Goal: Task Accomplishment & Management: Manage account settings

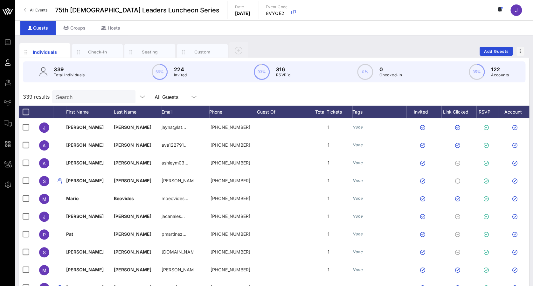
click at [311, 42] on div "Individuals Check-In Seating Custom Add Guests" at bounding box center [274, 51] width 510 height 20
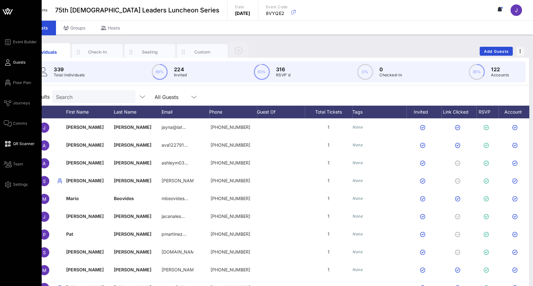
click at [18, 144] on span "QR Scanner" at bounding box center [24, 144] width 22 height 6
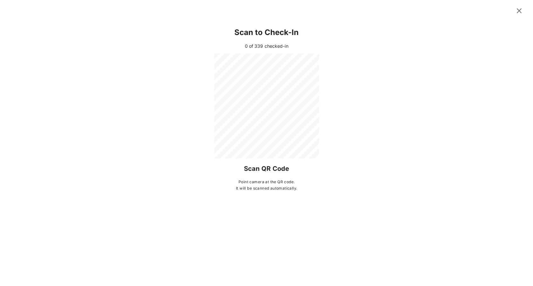
click at [518, 12] on icon at bounding box center [518, 11] width 9 height 8
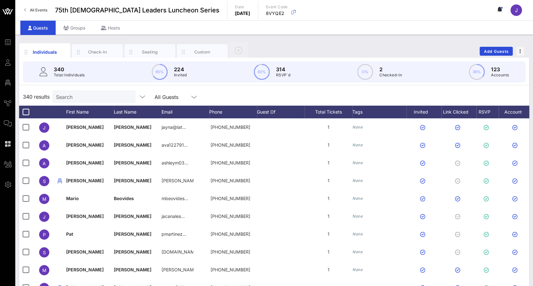
click at [86, 95] on input "Search" at bounding box center [93, 96] width 74 height 8
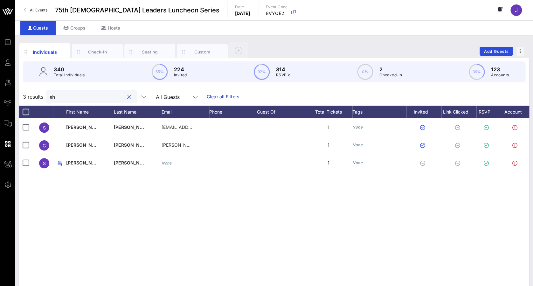
type input "s"
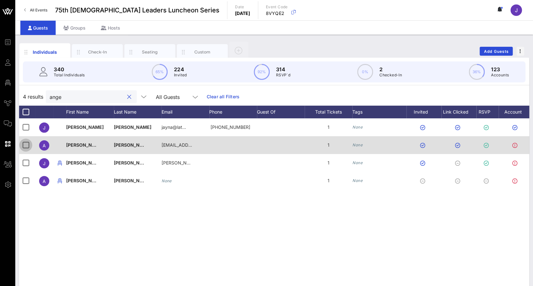
type input "ange"
click at [24, 146] on div at bounding box center [25, 145] width 11 height 11
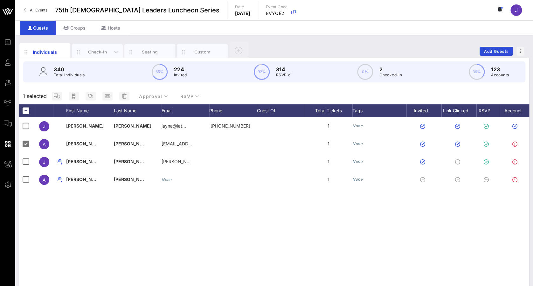
click at [102, 53] on div "Check-In" at bounding box center [97, 52] width 28 height 6
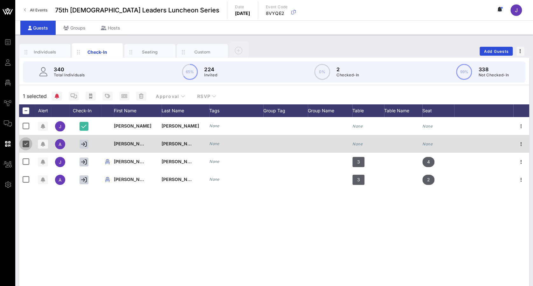
click at [26, 142] on div at bounding box center [25, 143] width 11 height 11
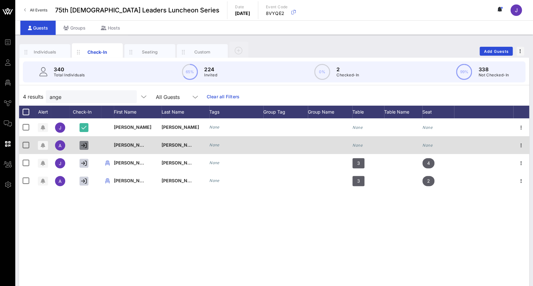
click at [83, 145] on icon "button" at bounding box center [84, 145] width 6 height 6
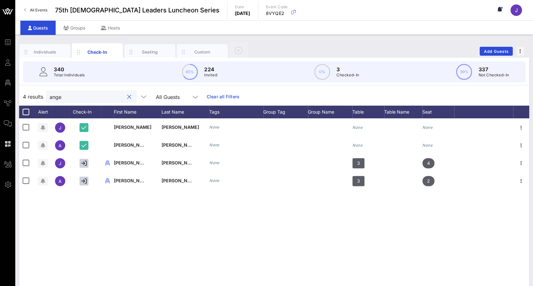
click at [77, 98] on input "ange" at bounding box center [87, 96] width 74 height 8
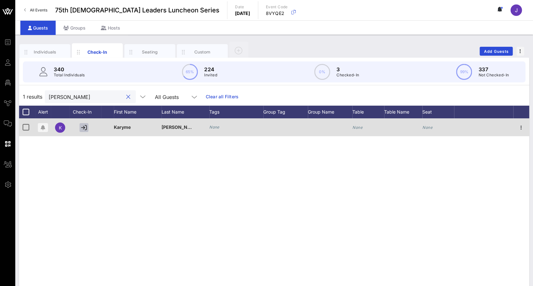
type input "[PERSON_NAME]"
click at [84, 129] on icon "button" at bounding box center [84, 128] width 6 height 6
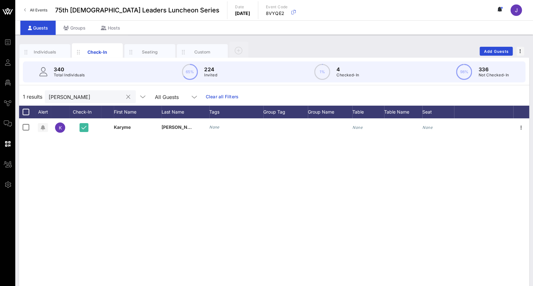
click at [69, 99] on input "[PERSON_NAME]" at bounding box center [86, 96] width 74 height 8
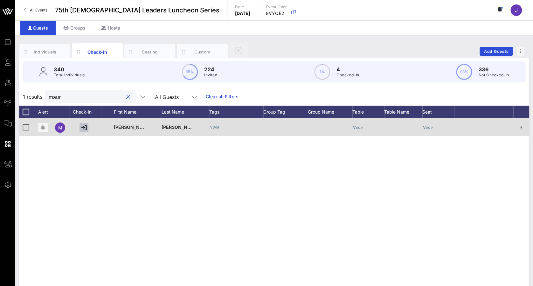
type input "maur"
click at [85, 127] on icon "button" at bounding box center [84, 128] width 6 height 6
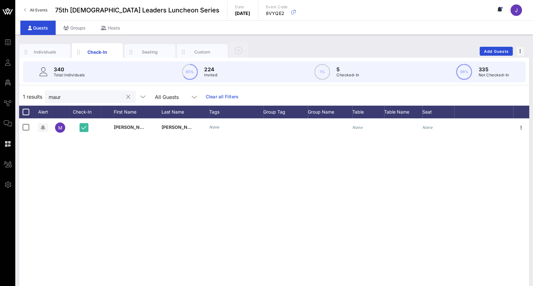
click at [126, 95] on button "clear icon" at bounding box center [128, 97] width 4 height 6
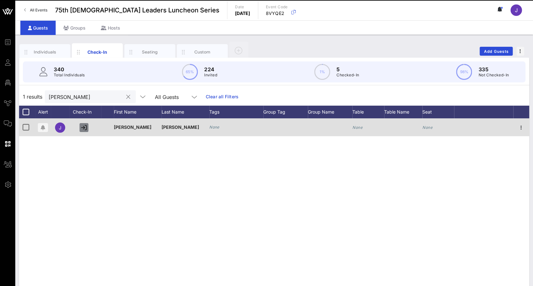
click at [81, 128] on icon "button" at bounding box center [84, 128] width 6 height 6
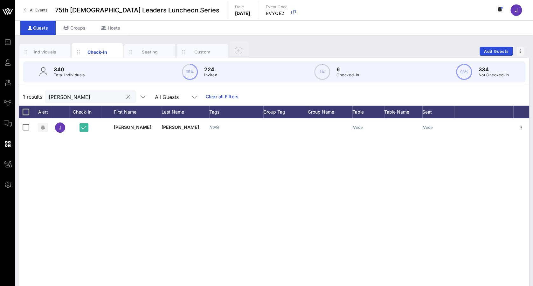
click at [71, 94] on input "[PERSON_NAME]" at bounding box center [86, 96] width 74 height 8
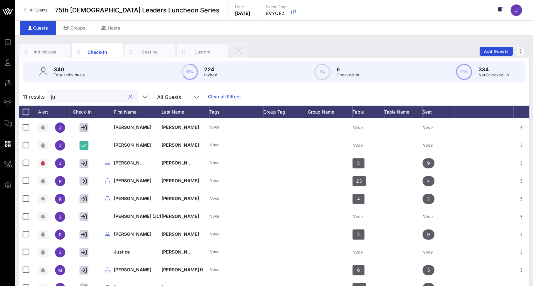
type input "j"
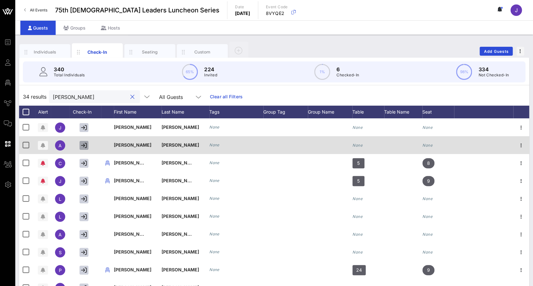
click at [84, 146] on icon "button" at bounding box center [84, 145] width 6 height 6
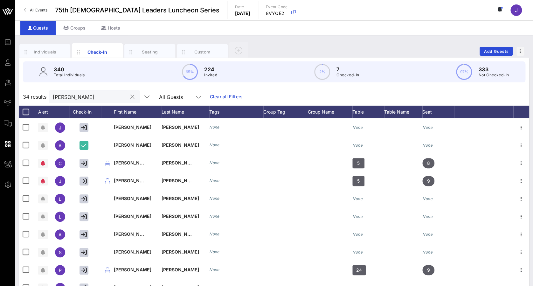
click at [75, 98] on input "[PERSON_NAME]" at bounding box center [90, 96] width 74 height 8
type input "a"
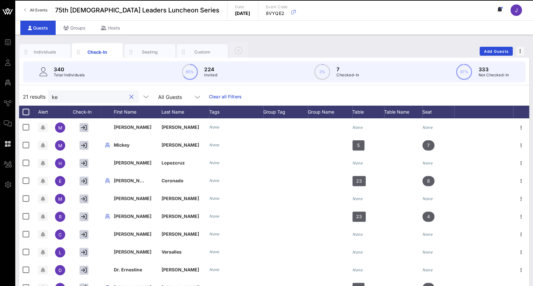
type input "k"
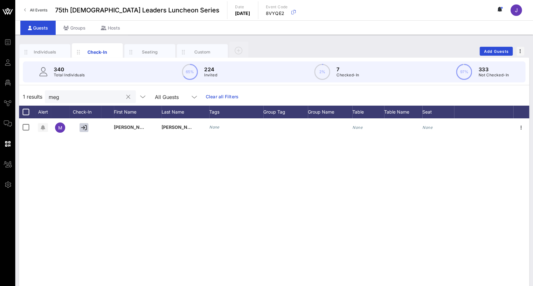
drag, startPoint x: 222, startPoint y: 127, endPoint x: 95, endPoint y: 96, distance: 129.9
click at [95, 96] on input "meg" at bounding box center [86, 96] width 74 height 8
type input "m"
type input "r"
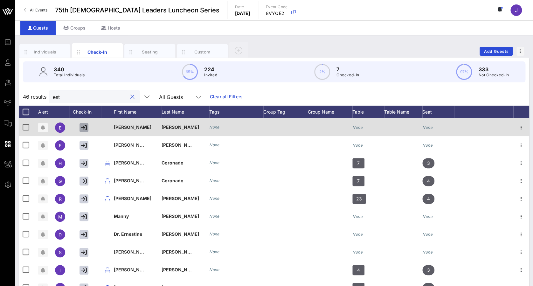
click at [81, 126] on icon "button" at bounding box center [84, 128] width 6 height 6
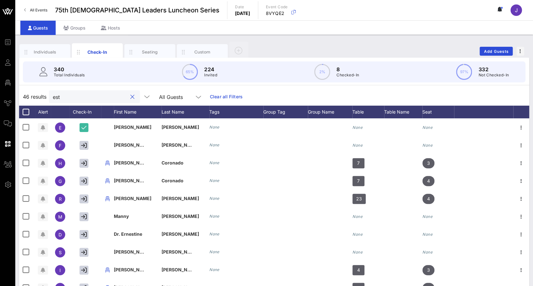
click at [79, 97] on input "est" at bounding box center [90, 96] width 74 height 8
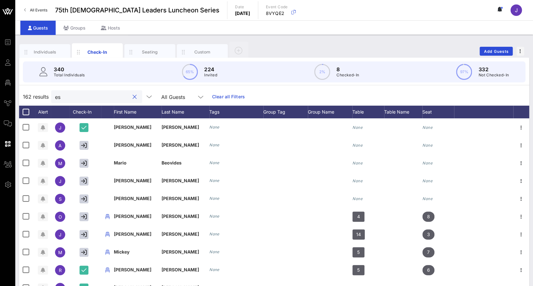
type input "e"
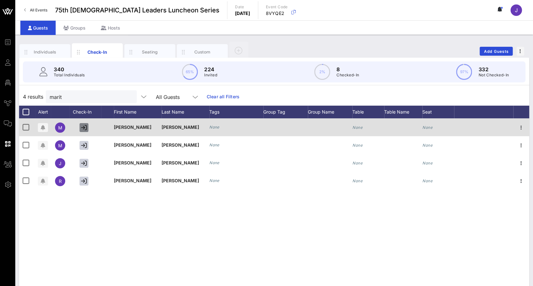
click at [84, 127] on icon "button" at bounding box center [84, 128] width 6 height 6
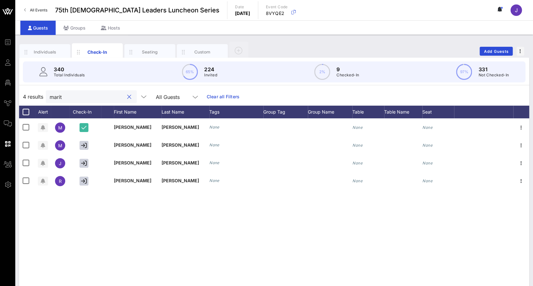
click at [77, 96] on input "marit" at bounding box center [87, 96] width 74 height 8
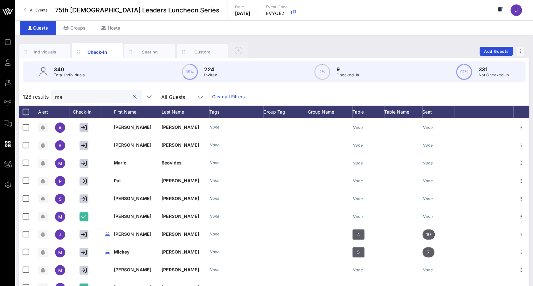
type input "m"
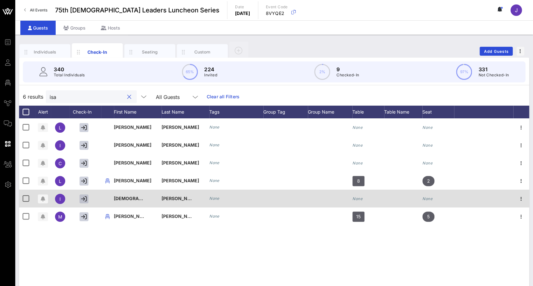
type input "isa"
click at [85, 200] on icon "button" at bounding box center [84, 199] width 6 height 6
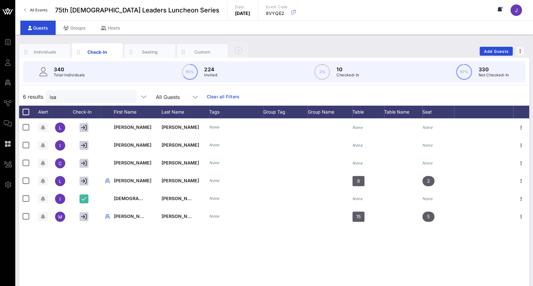
click at [127, 97] on button "clear icon" at bounding box center [129, 97] width 4 height 6
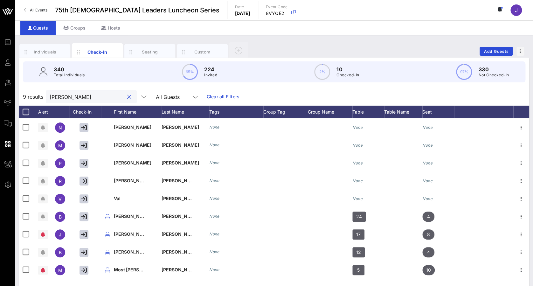
type input "[PERSON_NAME]"
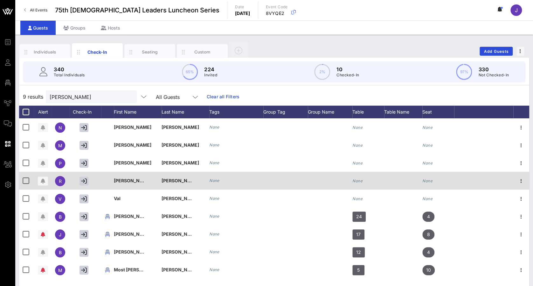
click at [162, 186] on div "[PERSON_NAME]" at bounding box center [177, 181] width 32 height 18
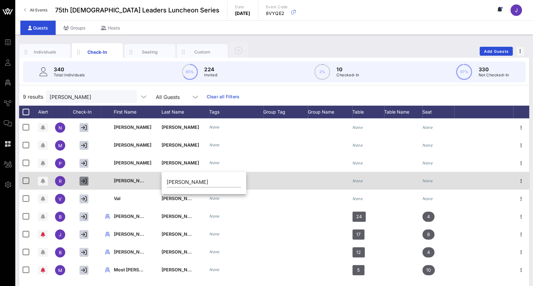
click at [85, 180] on icon "button" at bounding box center [84, 181] width 6 height 6
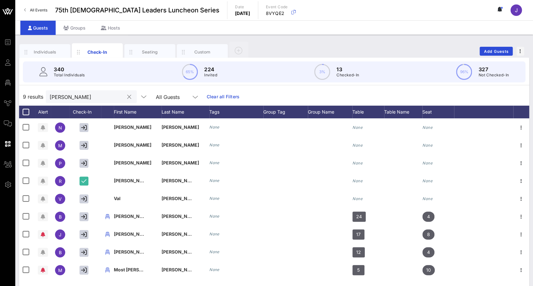
click at [86, 102] on div "[PERSON_NAME]" at bounding box center [87, 96] width 74 height 13
click at [125, 98] on div at bounding box center [129, 97] width 8 height 8
click at [125, 96] on div at bounding box center [129, 97] width 8 height 8
click at [127, 97] on button "clear icon" at bounding box center [129, 97] width 4 height 6
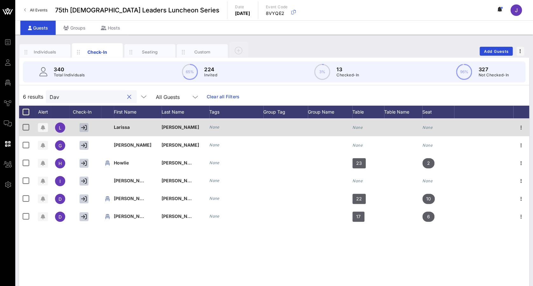
type input "Dav"
click at [84, 127] on icon "button" at bounding box center [84, 128] width 6 height 6
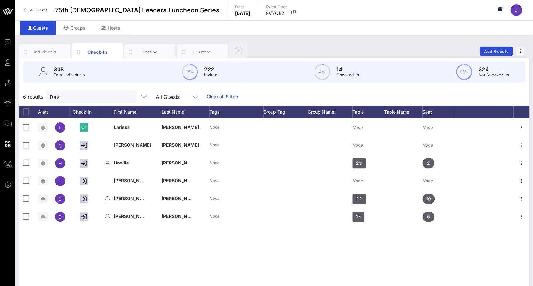
click at [127, 95] on button "clear icon" at bounding box center [129, 97] width 4 height 6
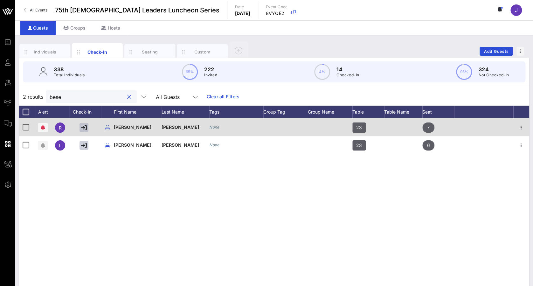
type input "bese"
click at [83, 129] on icon "button" at bounding box center [84, 128] width 6 height 6
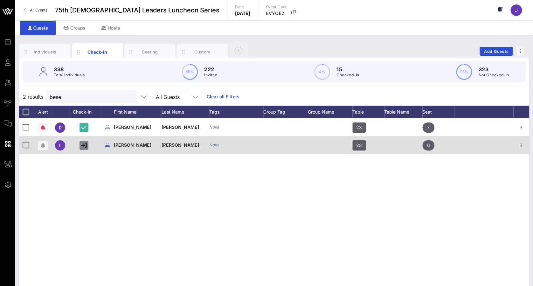
click at [85, 146] on icon "button" at bounding box center [84, 145] width 6 height 6
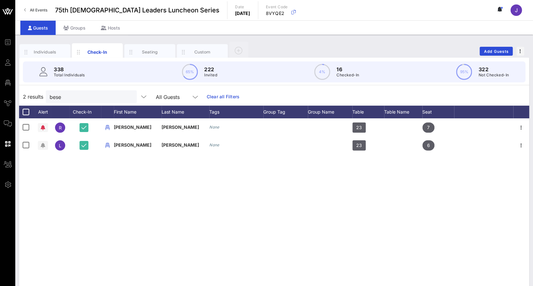
click at [127, 96] on button "clear icon" at bounding box center [129, 97] width 4 height 6
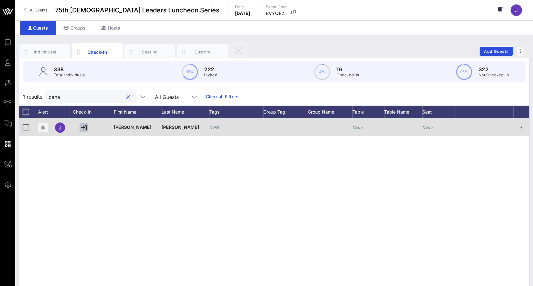
type input "cana"
click at [84, 128] on icon "button" at bounding box center [84, 128] width 6 height 6
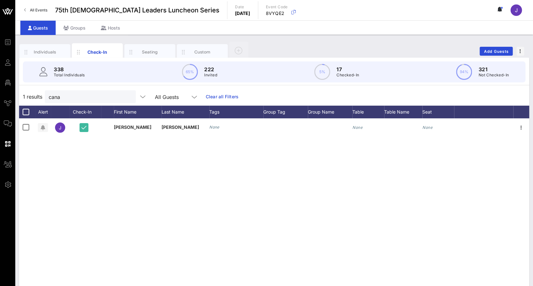
click at [126, 96] on button "clear icon" at bounding box center [128, 97] width 4 height 6
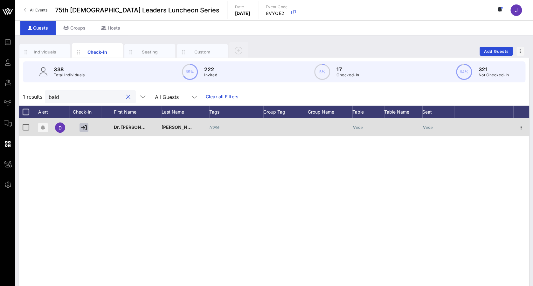
type input "bald"
click at [81, 127] on icon "button" at bounding box center [84, 128] width 6 height 6
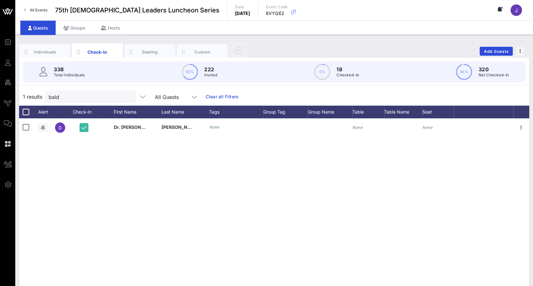
click at [125, 96] on div at bounding box center [128, 97] width 8 height 8
click at [126, 96] on button "clear icon" at bounding box center [128, 97] width 4 height 6
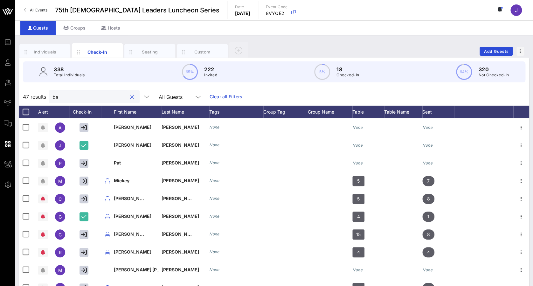
type input "bae"
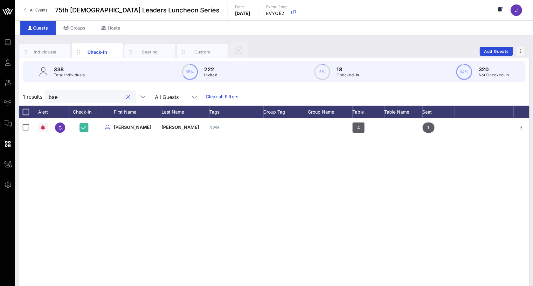
click at [126, 98] on button "clear icon" at bounding box center [128, 97] width 4 height 6
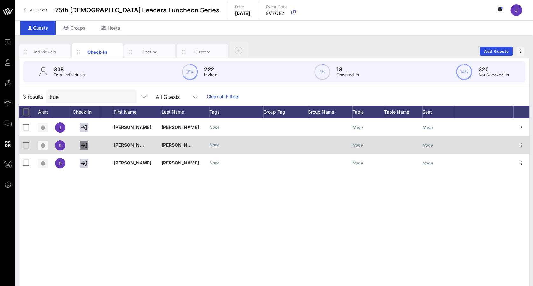
click at [85, 144] on icon "button" at bounding box center [84, 145] width 6 height 6
click at [519, 145] on icon "button" at bounding box center [521, 145] width 8 height 8
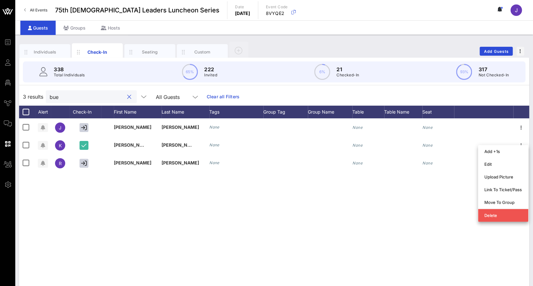
click at [112, 95] on input "bue" at bounding box center [87, 96] width 74 height 8
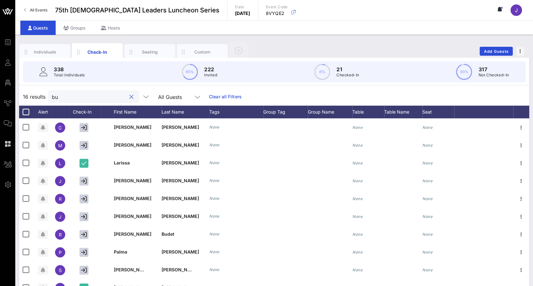
type input "b"
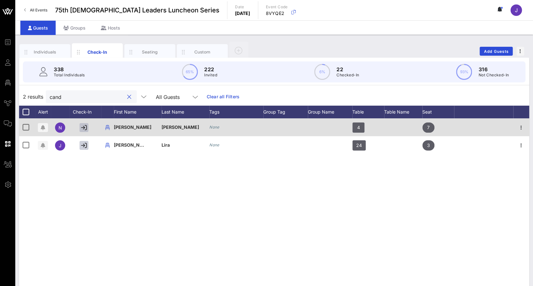
type input "cand"
click at [83, 127] on icon "button" at bounding box center [84, 128] width 6 height 6
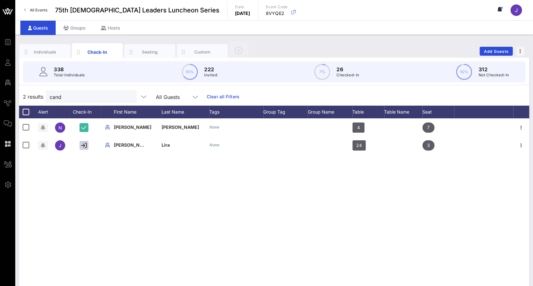
click at [127, 97] on button "clear icon" at bounding box center [129, 97] width 4 height 6
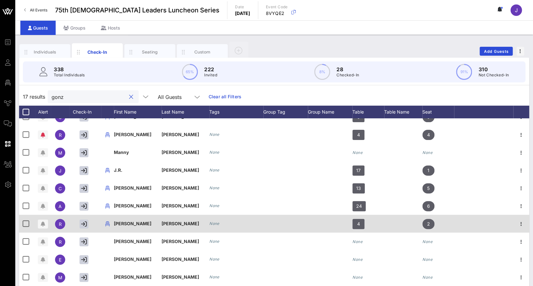
scroll to position [7, 0]
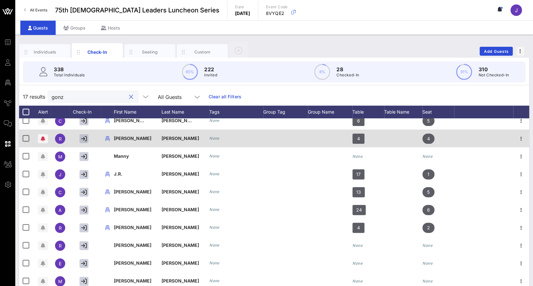
type input "gonz"
click at [83, 140] on icon "button" at bounding box center [84, 139] width 6 height 6
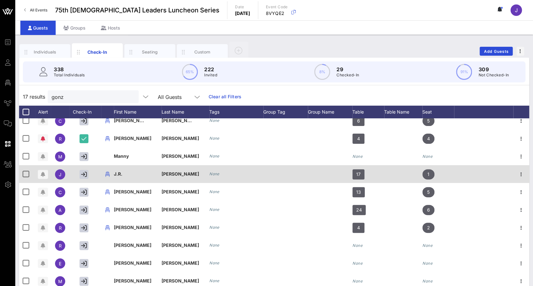
scroll to position [0, 0]
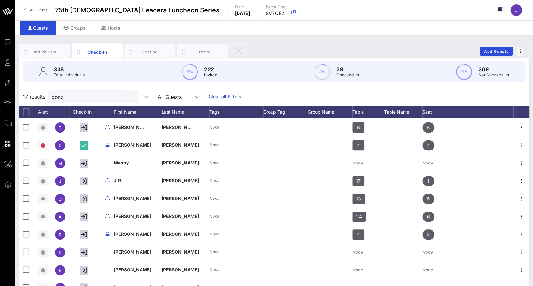
click at [129, 95] on button "clear icon" at bounding box center [131, 97] width 4 height 6
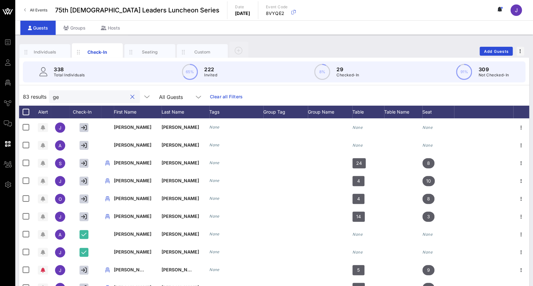
type input "g"
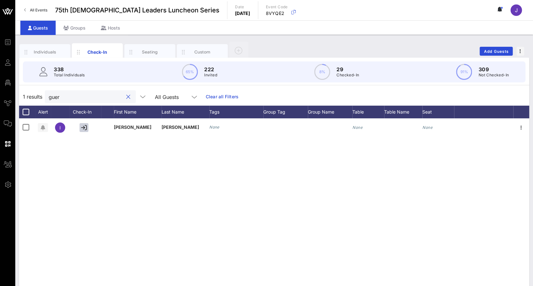
type input "gue"
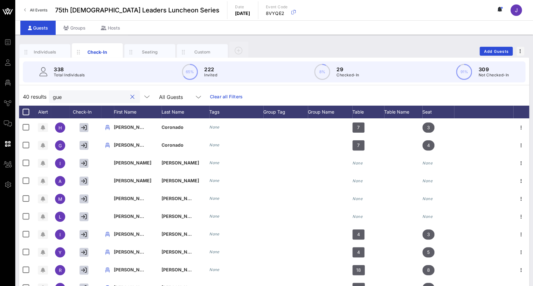
click at [130, 95] on button "clear icon" at bounding box center [132, 97] width 4 height 6
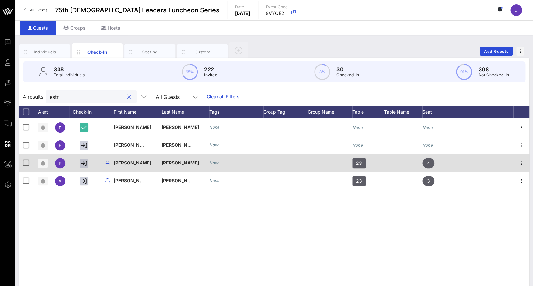
type input "estr"
click at [84, 163] on icon "button" at bounding box center [84, 163] width 6 height 6
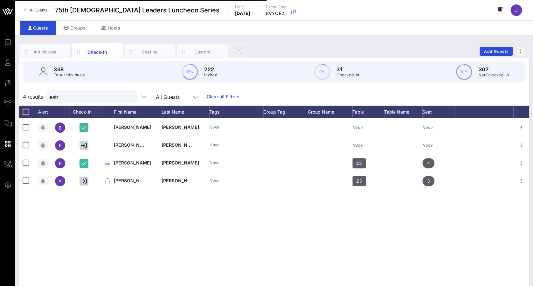
click at [127, 94] on button "clear icon" at bounding box center [129, 97] width 4 height 6
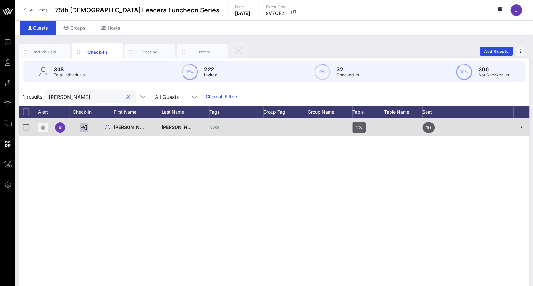
type input "[PERSON_NAME]"
click at [80, 128] on button "button" at bounding box center [83, 127] width 9 height 9
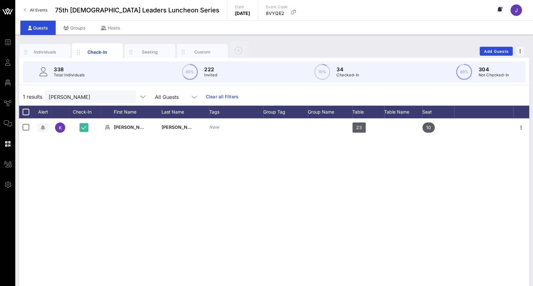
click at [126, 97] on button "clear icon" at bounding box center [128, 97] width 4 height 6
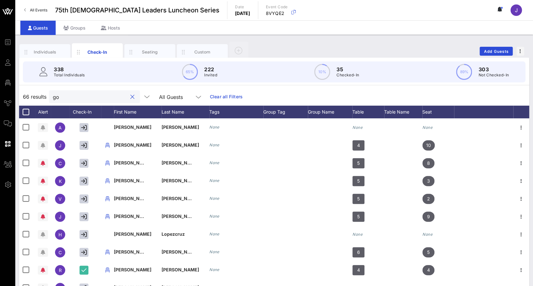
type input "g"
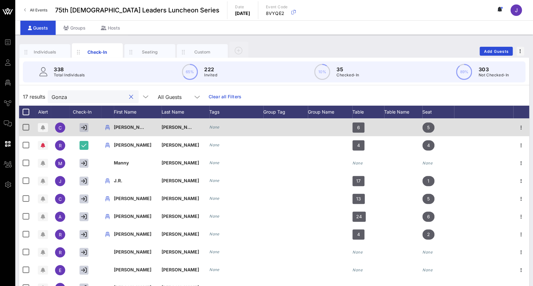
type input "Gonza"
click at [83, 127] on icon "button" at bounding box center [84, 128] width 6 height 6
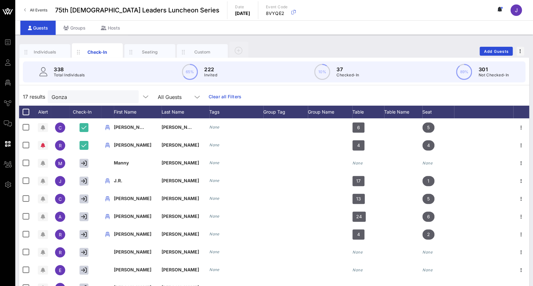
click at [129, 97] on button "clear icon" at bounding box center [131, 97] width 4 height 6
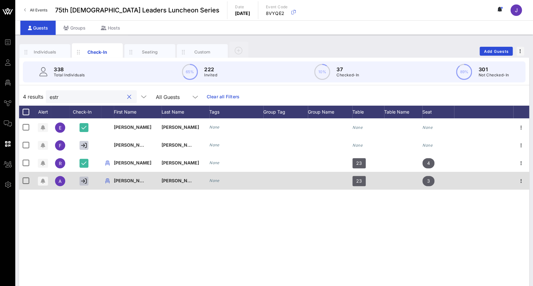
type input "estr"
click at [83, 180] on icon "button" at bounding box center [84, 181] width 6 height 6
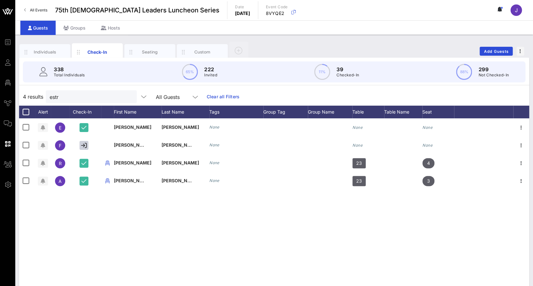
click at [127, 98] on button "clear icon" at bounding box center [129, 97] width 4 height 6
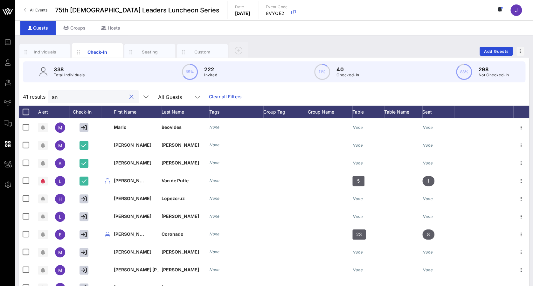
type input "a"
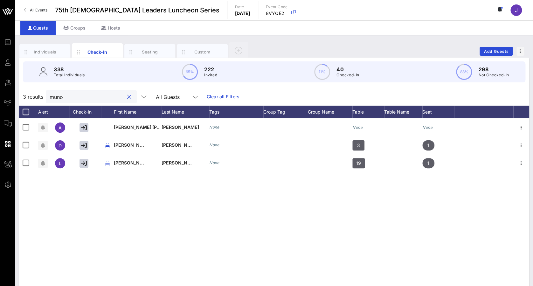
type input "[PERSON_NAME]"
click at [127, 96] on button "clear icon" at bounding box center [129, 97] width 4 height 6
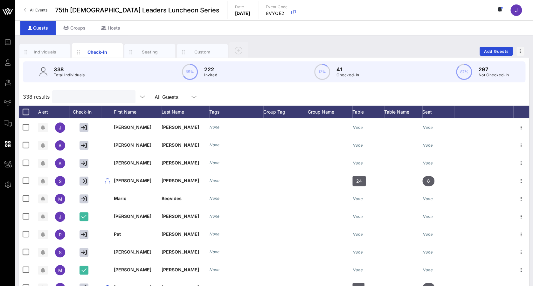
type input "v"
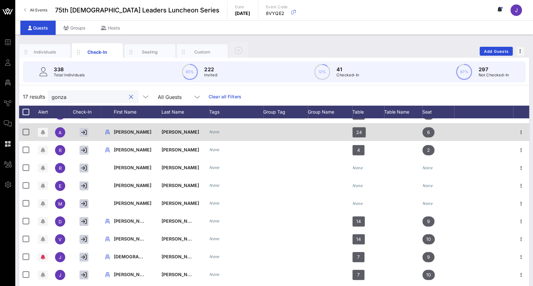
scroll to position [85, 0]
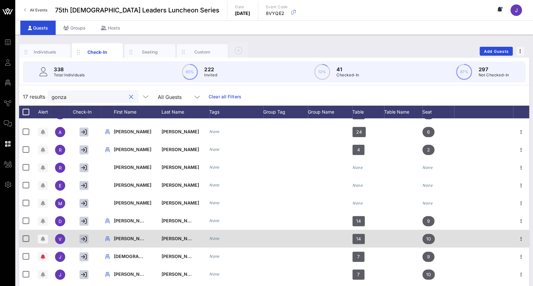
type input "gonza"
click at [85, 239] on icon "button" at bounding box center [84, 239] width 6 height 6
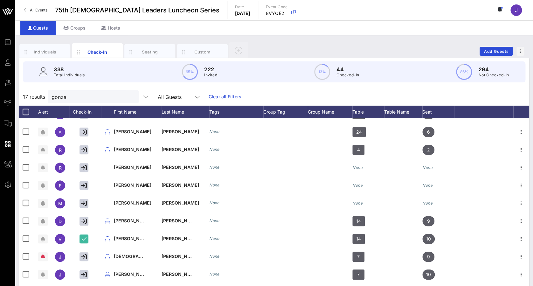
click at [129, 97] on button "clear icon" at bounding box center [131, 97] width 4 height 6
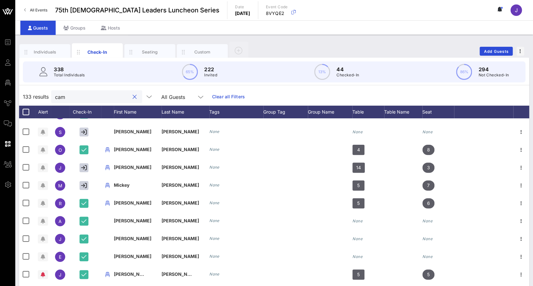
scroll to position [0, 0]
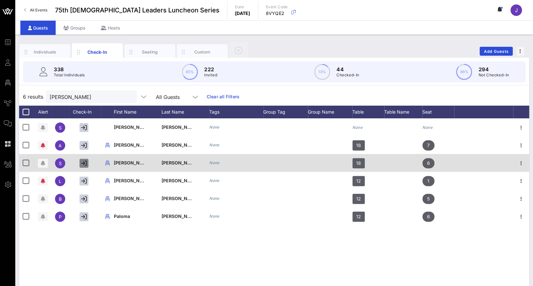
click at [84, 160] on icon "button" at bounding box center [84, 163] width 6 height 6
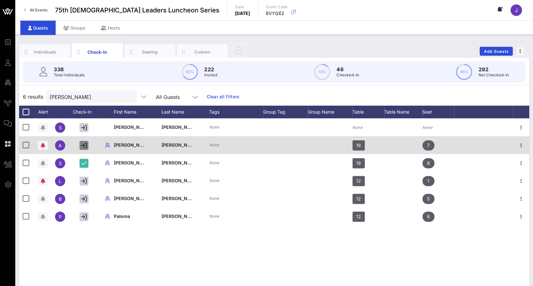
click at [81, 144] on icon "button" at bounding box center [84, 145] width 6 height 6
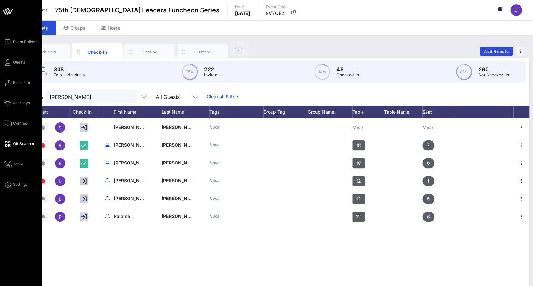
click at [17, 141] on span "QR Scanner" at bounding box center [24, 144] width 22 height 6
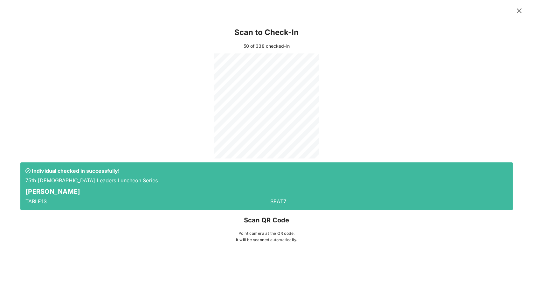
drag, startPoint x: 41, startPoint y: 3, endPoint x: 158, endPoint y: 170, distance: 203.7
click at [158, 170] on p "Individual checked in successfully!" at bounding box center [266, 170] width 482 height 7
click at [519, 11] on icon at bounding box center [518, 11] width 9 height 8
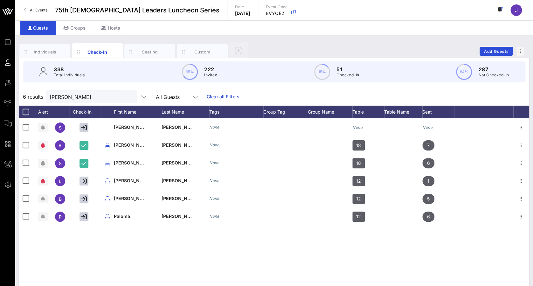
click at [125, 97] on div at bounding box center [129, 97] width 8 height 8
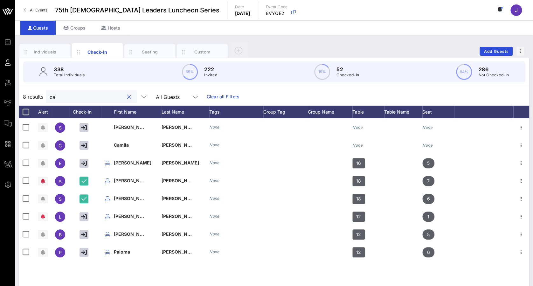
type input "c"
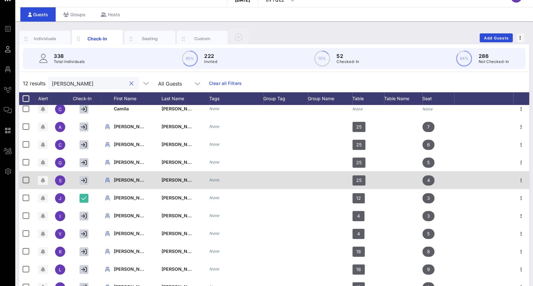
scroll to position [14, 0]
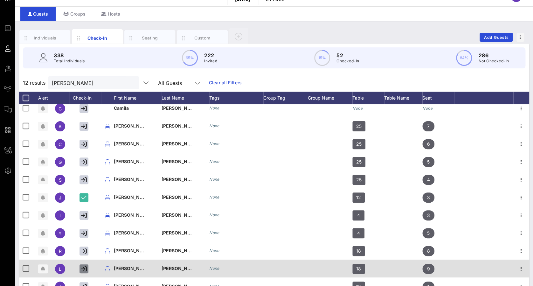
click at [83, 265] on button "button" at bounding box center [83, 268] width 9 height 9
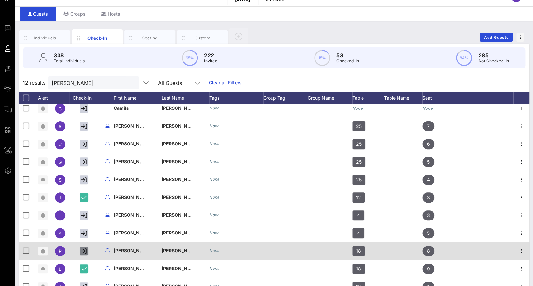
click at [84, 250] on icon "button" at bounding box center [84, 251] width 6 height 6
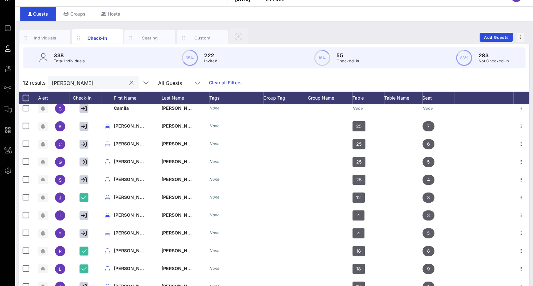
click at [88, 84] on input "[PERSON_NAME]" at bounding box center [89, 82] width 74 height 8
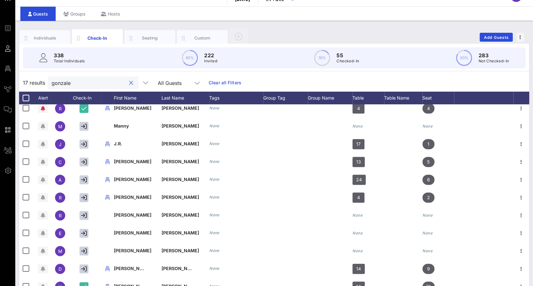
type input "[PERSON_NAME]"
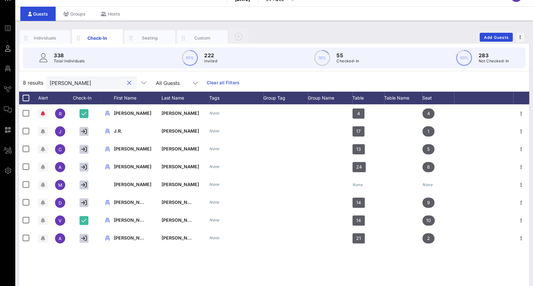
scroll to position [0, 0]
click at [127, 83] on button "clear icon" at bounding box center [129, 83] width 4 height 6
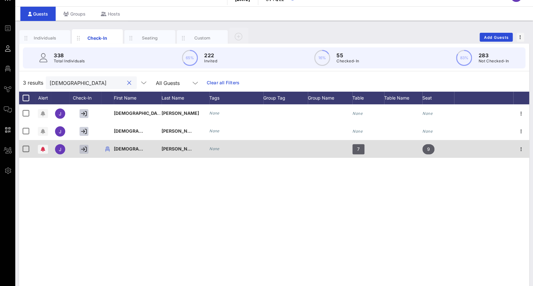
type input "[DEMOGRAPHIC_DATA]"
click at [85, 147] on icon "button" at bounding box center [84, 149] width 6 height 6
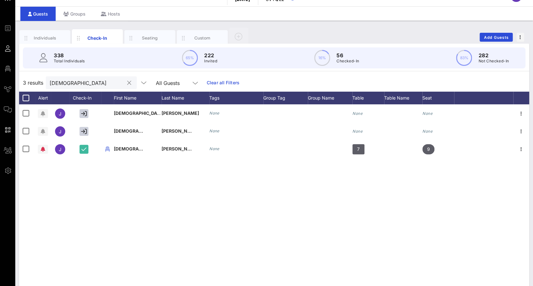
drag, startPoint x: 126, startPoint y: 83, endPoint x: 122, endPoint y: 80, distance: 4.8
click at [125, 80] on div at bounding box center [129, 83] width 8 height 8
click at [127, 80] on button "clear icon" at bounding box center [129, 83] width 4 height 6
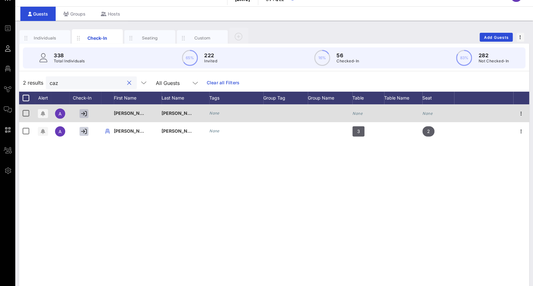
type input "caz"
click at [84, 112] on icon "button" at bounding box center [84, 114] width 6 height 6
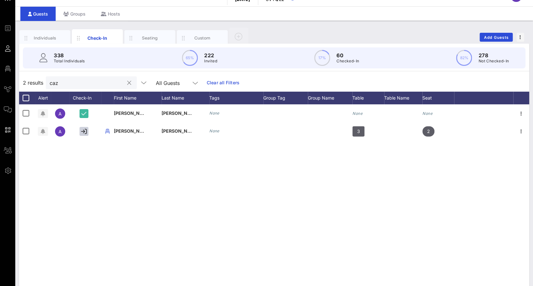
click at [127, 84] on button "clear icon" at bounding box center [129, 83] width 4 height 6
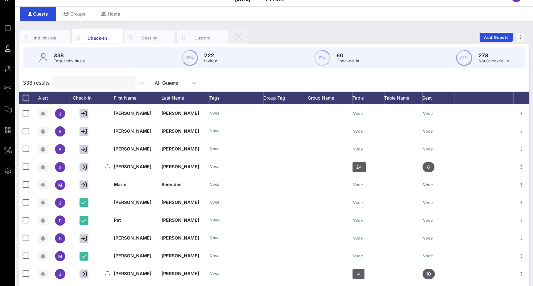
click at [122, 84] on input "text" at bounding box center [93, 82] width 74 height 8
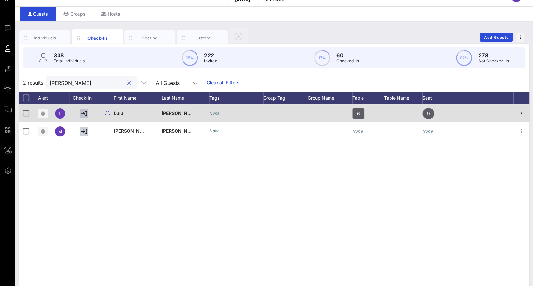
type input "[PERSON_NAME]"
click at [84, 114] on icon "button" at bounding box center [84, 114] width 6 height 6
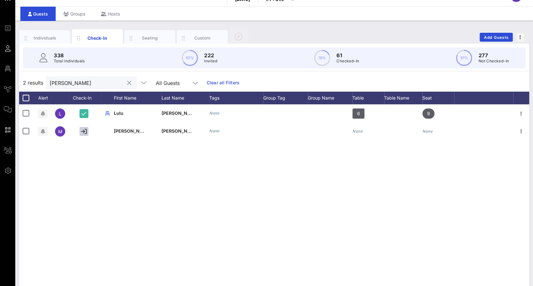
click at [125, 84] on div at bounding box center [129, 83] width 8 height 8
click at [127, 84] on button "clear icon" at bounding box center [129, 83] width 4 height 6
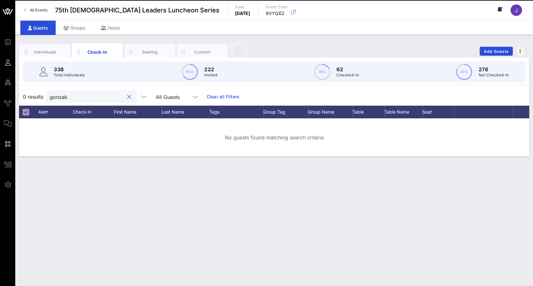
type input "gonza"
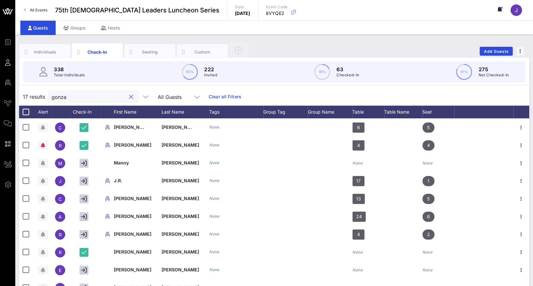
click at [127, 98] on div at bounding box center [131, 97] width 8 height 8
click at [129, 96] on button "clear icon" at bounding box center [131, 97] width 4 height 6
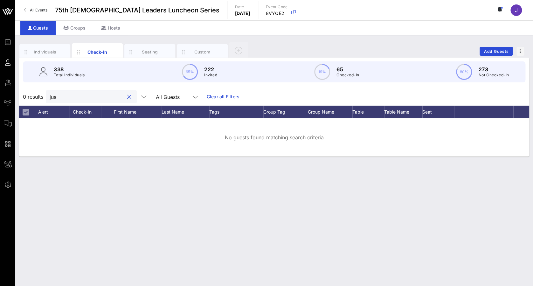
type input "juar"
click at [127, 97] on button "clear icon" at bounding box center [129, 97] width 4 height 6
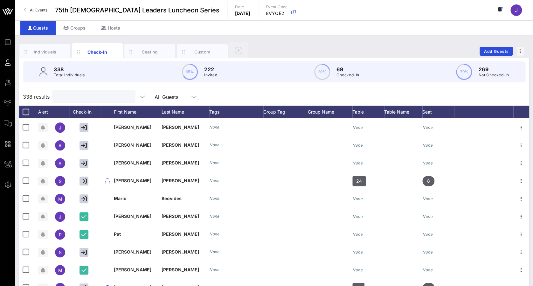
click at [124, 97] on input "text" at bounding box center [93, 96] width 74 height 8
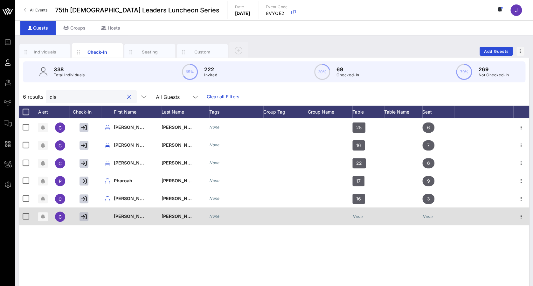
type input "cla"
click at [86, 216] on icon "button" at bounding box center [84, 217] width 6 height 6
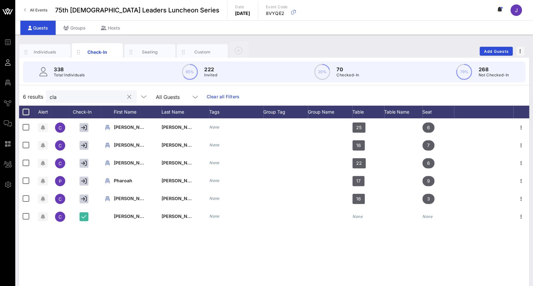
click at [127, 97] on button "clear icon" at bounding box center [129, 97] width 4 height 6
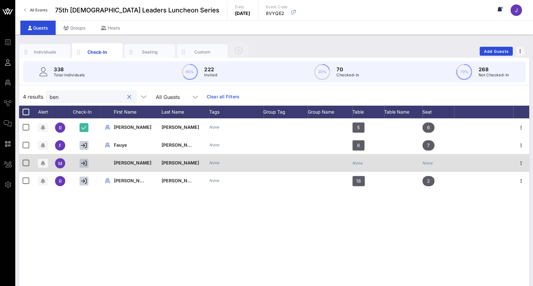
type input "ben"
click at [85, 164] on icon "button" at bounding box center [84, 163] width 6 height 6
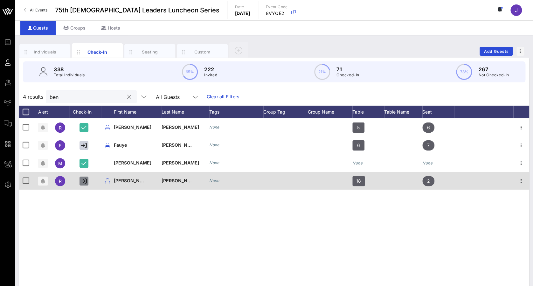
click at [83, 181] on icon "button" at bounding box center [84, 181] width 6 height 6
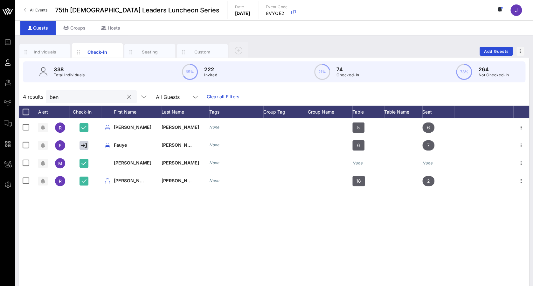
click at [127, 97] on button "clear icon" at bounding box center [129, 97] width 4 height 6
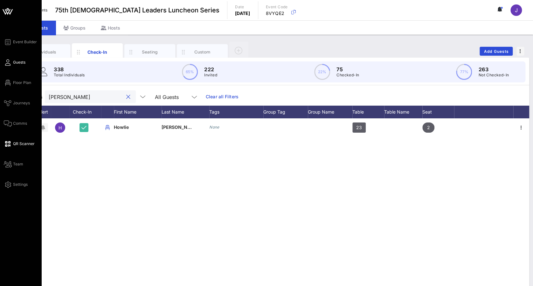
type input "[PERSON_NAME]"
click at [22, 143] on span "QR Scanner" at bounding box center [24, 144] width 22 height 6
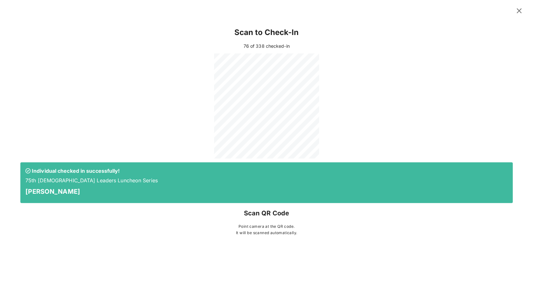
click at [517, 12] on icon at bounding box center [518, 11] width 9 height 8
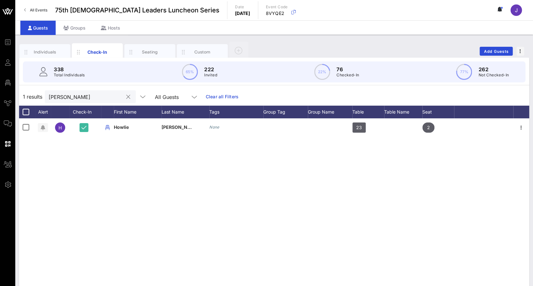
click at [126, 98] on button "clear icon" at bounding box center [128, 97] width 4 height 6
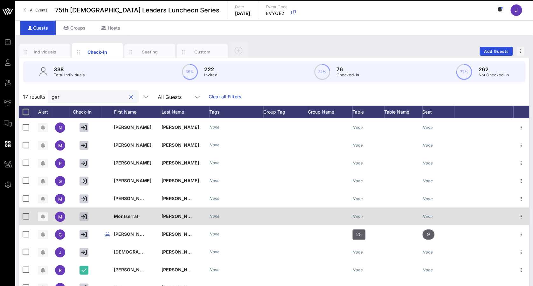
type input "gar"
click at [84, 216] on icon "button" at bounding box center [84, 217] width 6 height 6
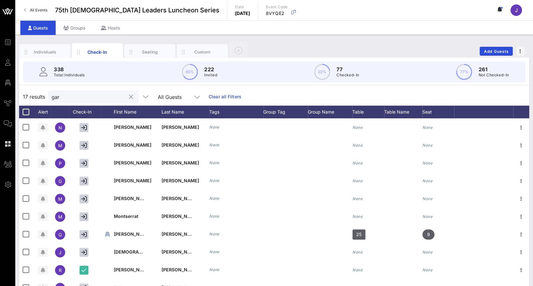
click at [129, 98] on button "clear icon" at bounding box center [131, 97] width 4 height 6
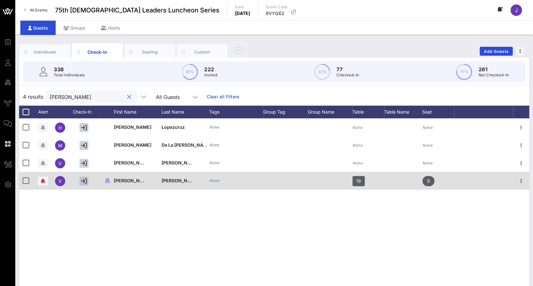
type input "[PERSON_NAME]"
click at [85, 182] on icon "button" at bounding box center [84, 181] width 6 height 6
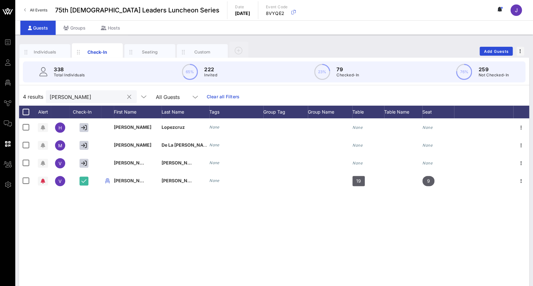
click at [127, 98] on button "clear icon" at bounding box center [129, 97] width 4 height 6
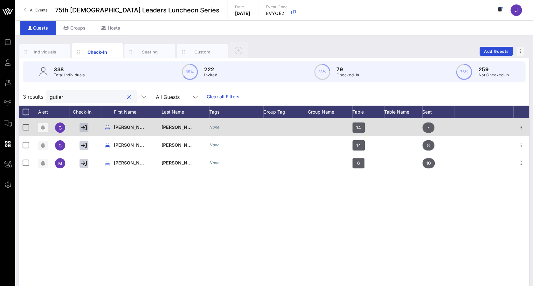
type input "gutier"
click at [84, 128] on icon "button" at bounding box center [84, 128] width 6 height 6
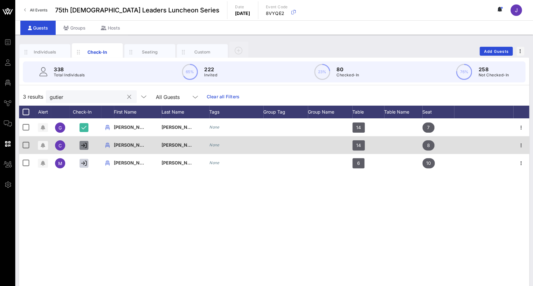
click at [84, 145] on icon "button" at bounding box center [84, 145] width 6 height 6
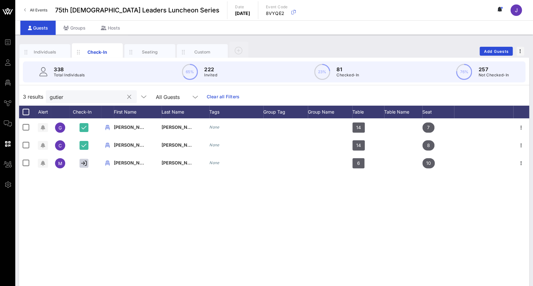
click at [127, 97] on button "clear icon" at bounding box center [129, 97] width 4 height 6
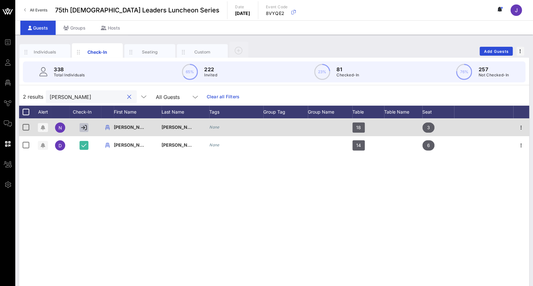
type input "[PERSON_NAME]"
click at [83, 130] on icon "button" at bounding box center [84, 128] width 6 height 6
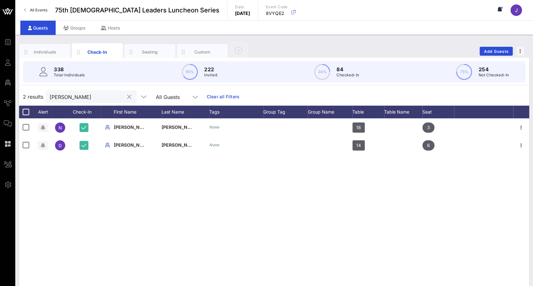
click at [127, 96] on button "clear icon" at bounding box center [129, 97] width 4 height 6
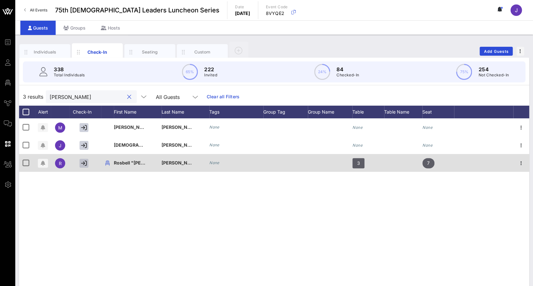
type input "[PERSON_NAME]"
click at [84, 163] on icon "button" at bounding box center [84, 163] width 6 height 6
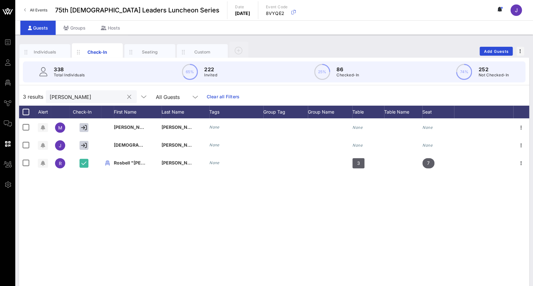
click at [127, 96] on button "clear icon" at bounding box center [129, 97] width 4 height 6
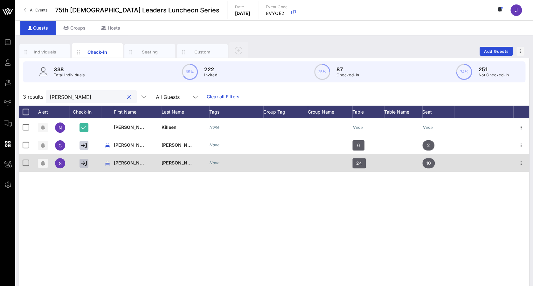
type input "[PERSON_NAME]"
click at [82, 164] on icon "button" at bounding box center [84, 163] width 6 height 6
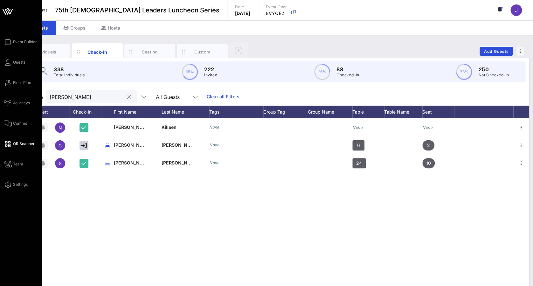
click at [20, 142] on span "QR Scanner" at bounding box center [24, 144] width 22 height 6
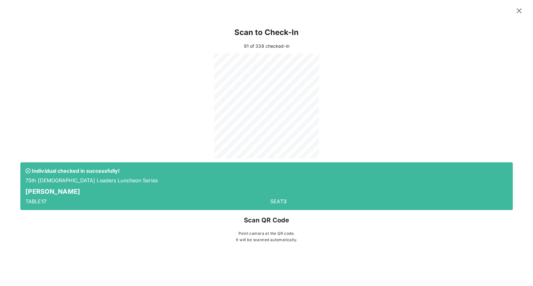
click at [519, 11] on icon at bounding box center [518, 11] width 9 height 9
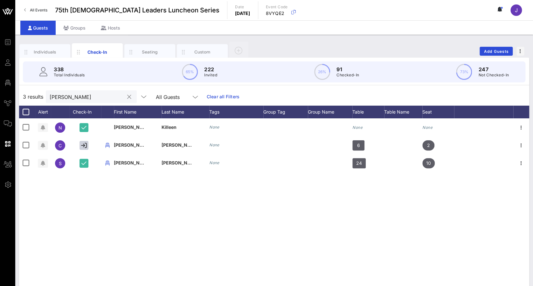
click at [125, 97] on div at bounding box center [129, 97] width 8 height 8
click at [127, 97] on button "clear icon" at bounding box center [129, 97] width 4 height 6
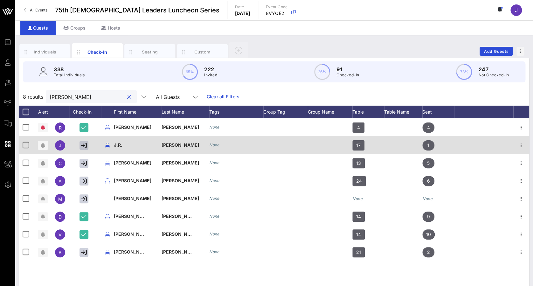
type input "[PERSON_NAME]"
click at [84, 142] on icon "button" at bounding box center [84, 145] width 6 height 6
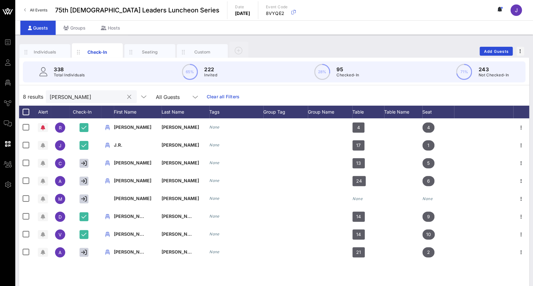
click at [127, 96] on button "clear icon" at bounding box center [129, 97] width 4 height 6
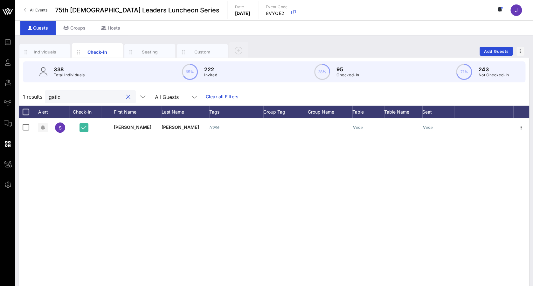
type input "[PERSON_NAME]"
click at [126, 97] on button "clear icon" at bounding box center [128, 97] width 4 height 6
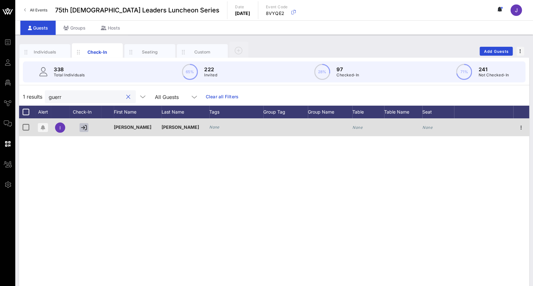
type input "guerr"
click at [86, 127] on icon "button" at bounding box center [84, 128] width 6 height 6
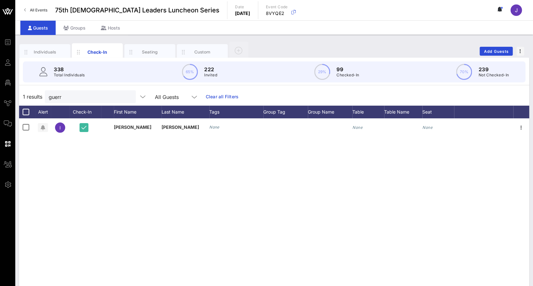
click at [126, 97] on button "clear icon" at bounding box center [128, 97] width 4 height 6
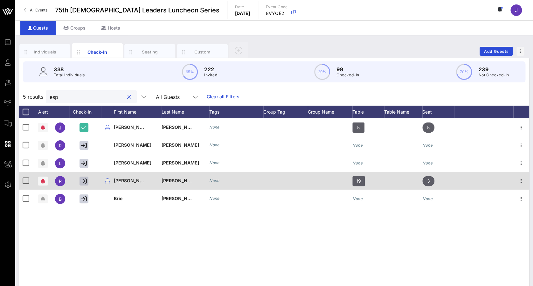
type input "esp"
click at [83, 178] on icon "button" at bounding box center [84, 181] width 6 height 6
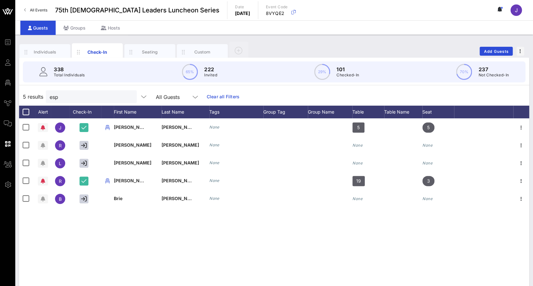
click at [127, 97] on button "clear icon" at bounding box center [129, 97] width 4 height 6
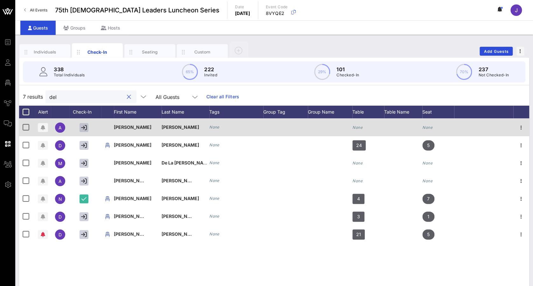
type input "del"
click at [81, 126] on icon "button" at bounding box center [84, 128] width 6 height 6
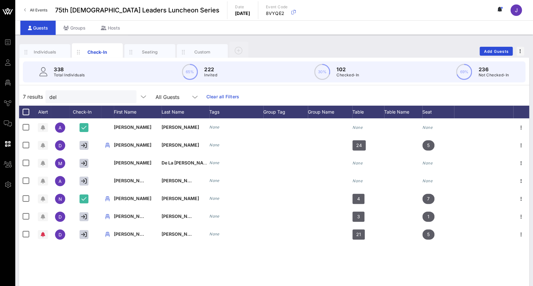
click at [127, 99] on button "clear icon" at bounding box center [129, 97] width 4 height 6
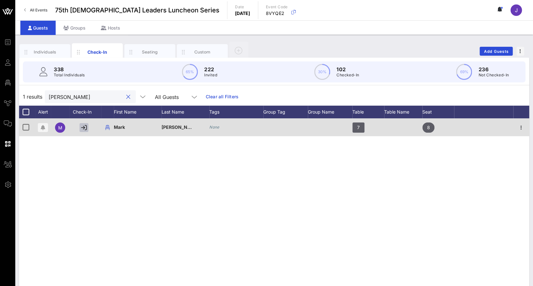
type input "[PERSON_NAME]"
click at [84, 128] on icon "button" at bounding box center [84, 128] width 6 height 6
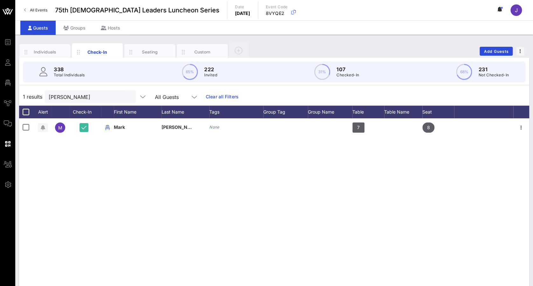
click at [126, 96] on button "clear icon" at bounding box center [128, 97] width 4 height 6
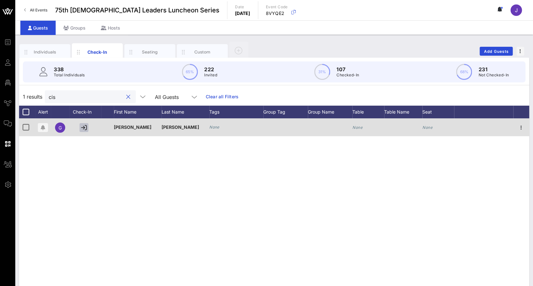
type input "cis"
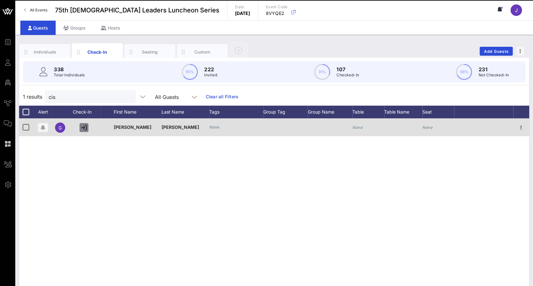
click at [83, 127] on icon "button" at bounding box center [84, 128] width 6 height 6
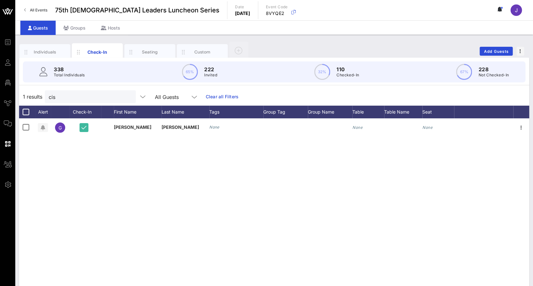
click at [126, 98] on button "clear icon" at bounding box center [128, 97] width 4 height 6
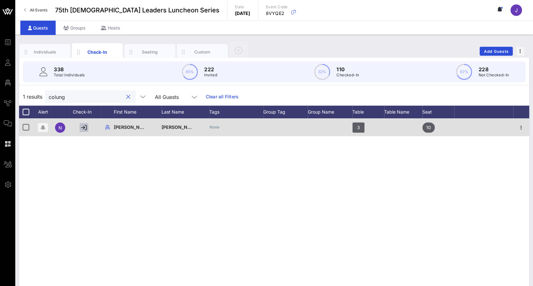
type input "colung"
click at [83, 127] on icon "button" at bounding box center [84, 128] width 6 height 6
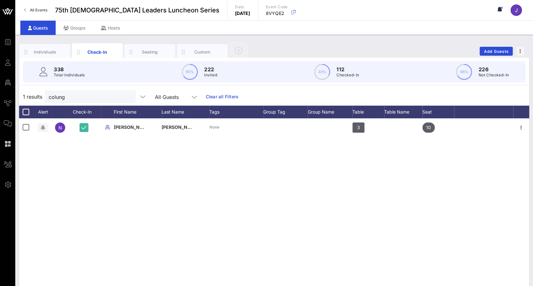
click at [126, 97] on button "clear icon" at bounding box center [128, 97] width 4 height 6
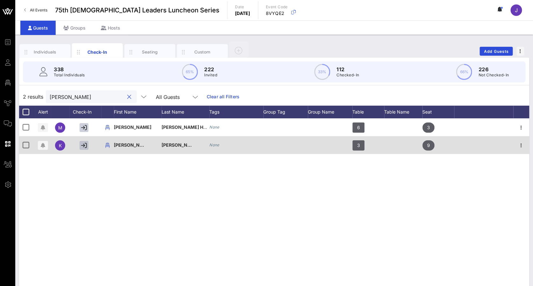
type input "[PERSON_NAME]"
click at [86, 146] on icon "button" at bounding box center [84, 145] width 6 height 6
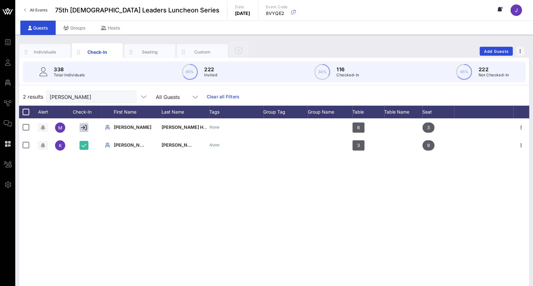
click at [127, 96] on button "clear icon" at bounding box center [129, 97] width 4 height 6
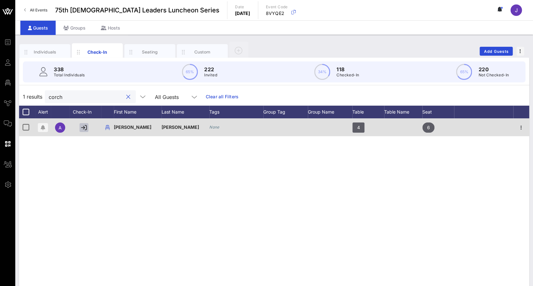
type input "corch"
click at [84, 125] on icon "button" at bounding box center [84, 128] width 6 height 6
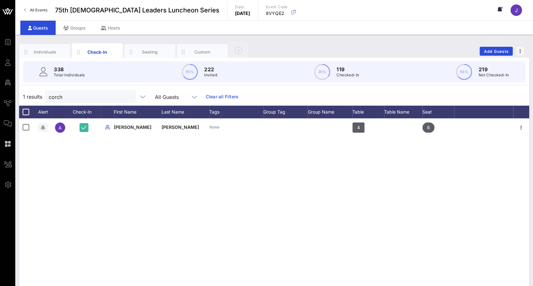
click at [126, 99] on button "clear icon" at bounding box center [128, 97] width 4 height 6
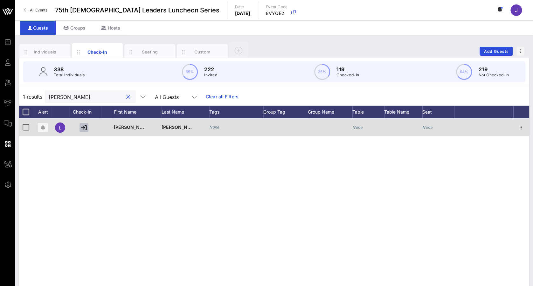
type input "[PERSON_NAME]"
click at [84, 127] on icon "button" at bounding box center [84, 128] width 6 height 6
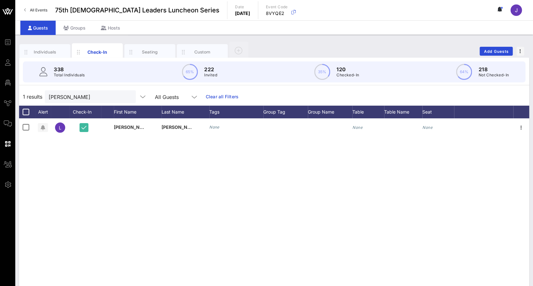
click at [126, 98] on button "clear icon" at bounding box center [128, 97] width 4 height 6
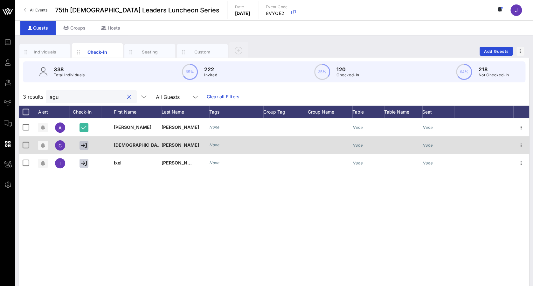
type input "agu"
click at [83, 146] on icon "button" at bounding box center [84, 145] width 6 height 6
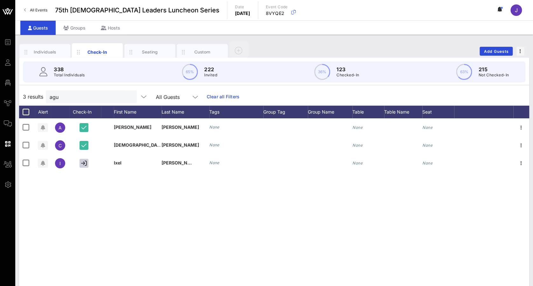
click at [127, 97] on button "clear icon" at bounding box center [129, 97] width 4 height 6
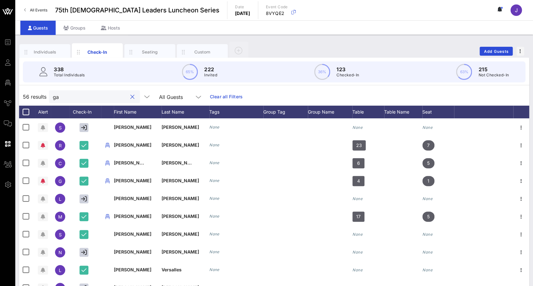
type input "g"
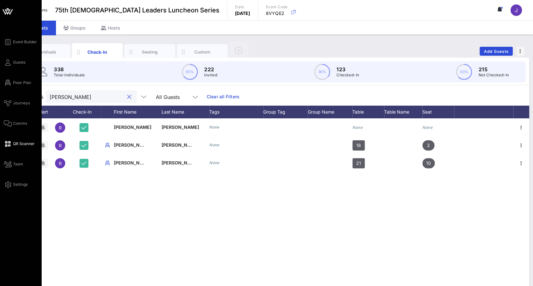
type input "[PERSON_NAME]"
click at [19, 143] on span "QR Scanner" at bounding box center [24, 144] width 22 height 6
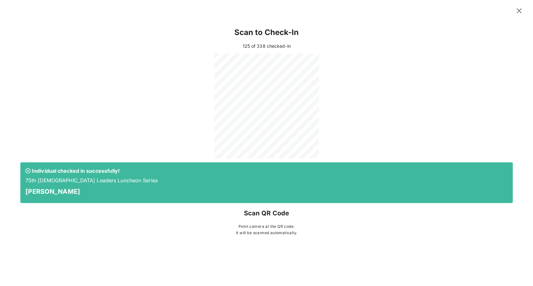
click at [519, 8] on icon at bounding box center [519, 11] width 9 height 8
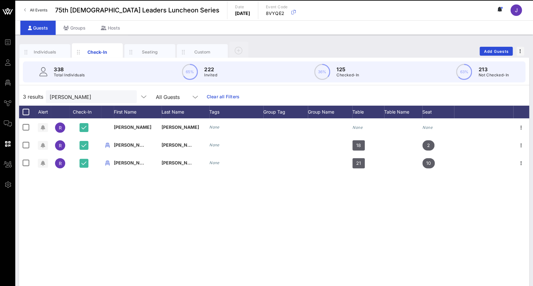
click at [125, 98] on div at bounding box center [129, 97] width 8 height 8
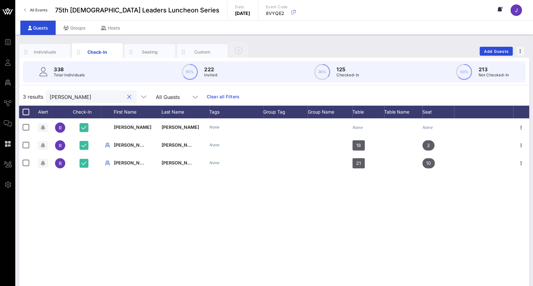
click at [127, 98] on button "clear icon" at bounding box center [129, 97] width 4 height 6
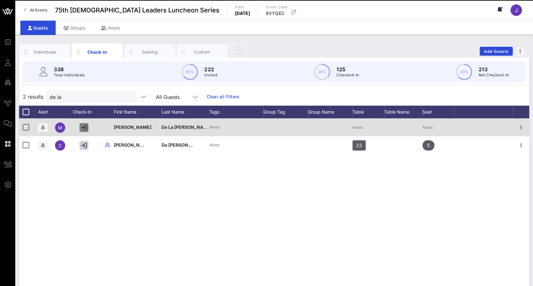
click at [84, 126] on icon "button" at bounding box center [84, 128] width 6 height 6
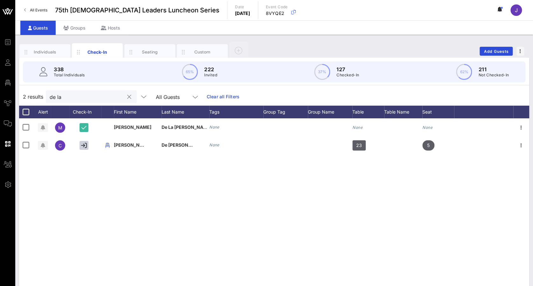
click at [80, 99] on input "de la" at bounding box center [87, 96] width 74 height 8
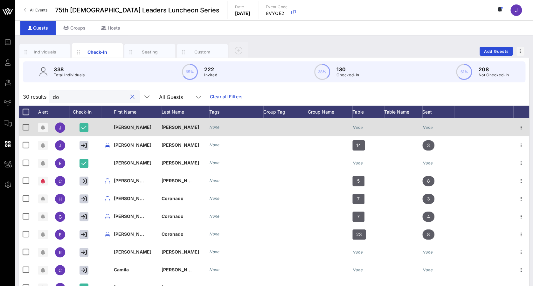
type input "d"
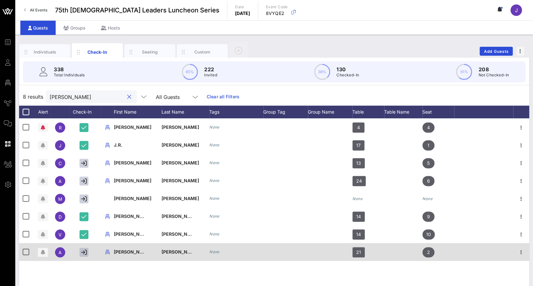
type input "[PERSON_NAME]"
click at [81, 253] on icon "button" at bounding box center [84, 252] width 6 height 6
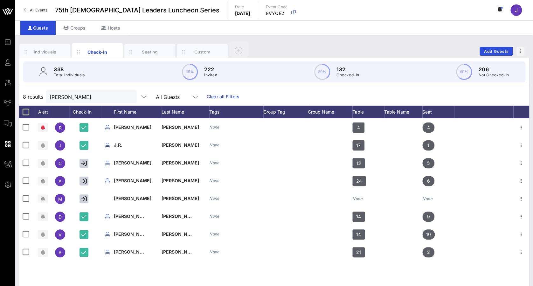
click at [127, 95] on button "clear icon" at bounding box center [129, 97] width 4 height 6
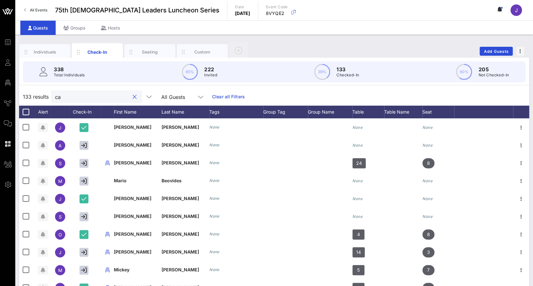
type input "c"
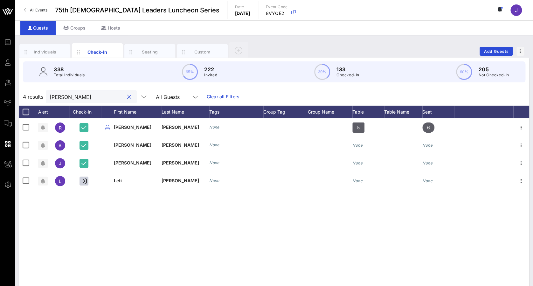
type input "[PERSON_NAME]"
click at [127, 94] on button "clear icon" at bounding box center [129, 97] width 4 height 6
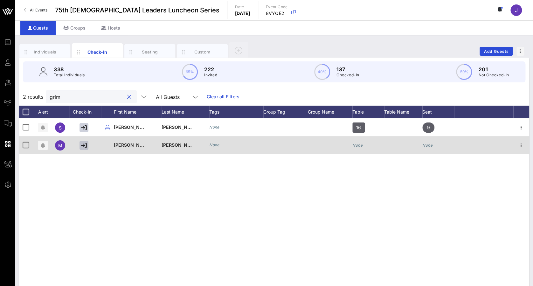
type input "grim"
click at [81, 145] on icon "button" at bounding box center [84, 145] width 6 height 6
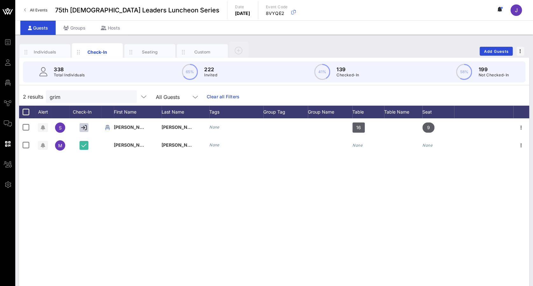
click at [127, 94] on button "clear icon" at bounding box center [129, 97] width 4 height 6
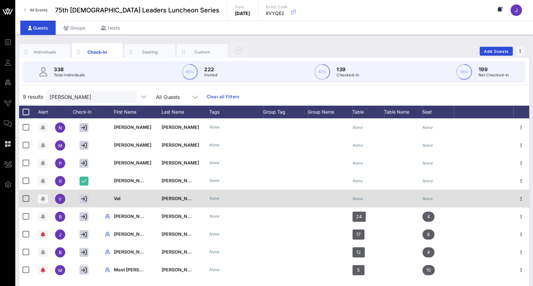
click at [145, 200] on div "Val" at bounding box center [138, 201] width 48 height 25
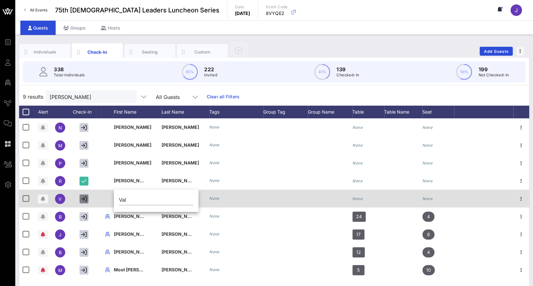
click at [85, 198] on icon "button" at bounding box center [84, 199] width 6 height 6
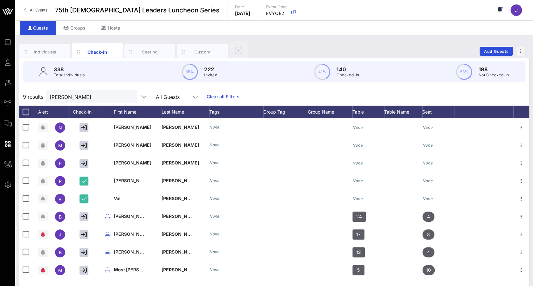
click at [125, 96] on div at bounding box center [129, 97] width 8 height 8
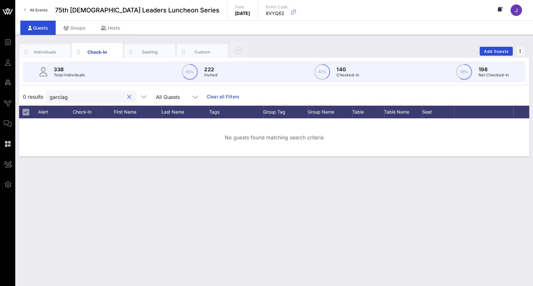
type input "[PERSON_NAME]"
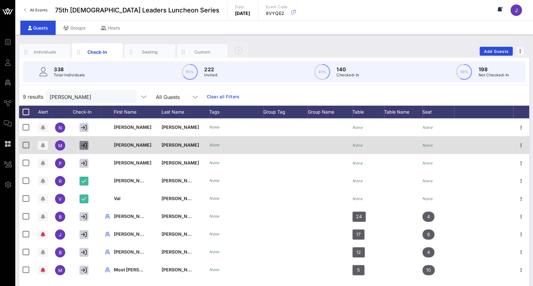
click at [84, 144] on icon "button" at bounding box center [84, 145] width 6 height 6
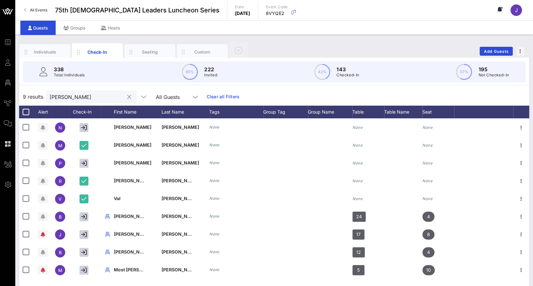
click at [127, 97] on button "clear icon" at bounding box center [129, 97] width 4 height 6
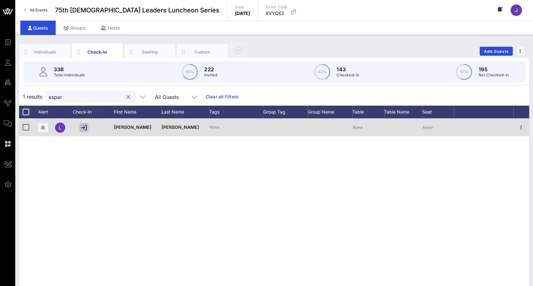
type input "espar"
click at [86, 124] on button "button" at bounding box center [83, 127] width 9 height 9
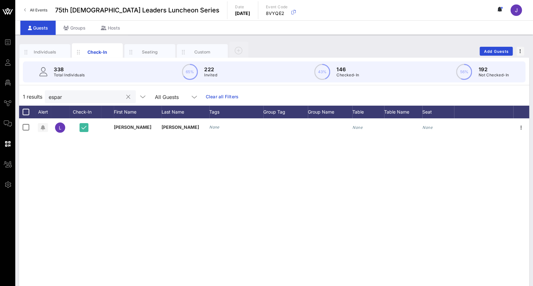
click at [126, 97] on button "clear icon" at bounding box center [128, 97] width 4 height 6
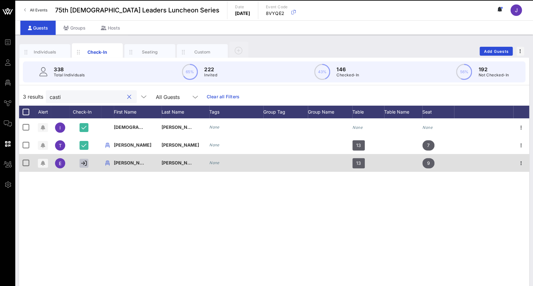
type input "casti"
click at [86, 162] on icon "button" at bounding box center [84, 163] width 6 height 6
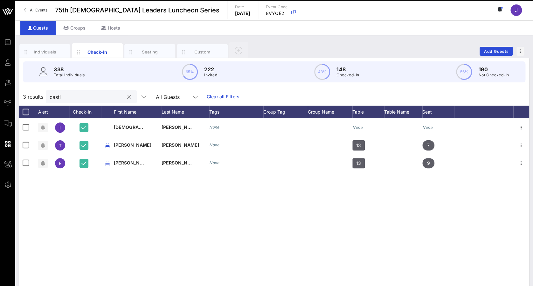
click at [127, 95] on button "clear icon" at bounding box center [129, 97] width 4 height 6
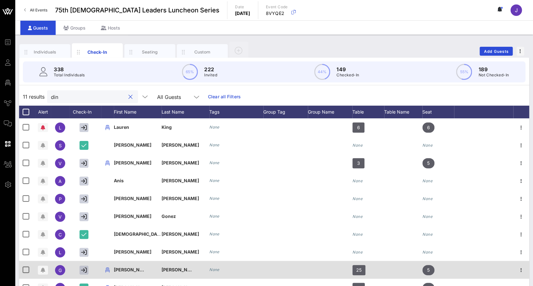
type input "din"
click at [84, 267] on icon "button" at bounding box center [84, 270] width 6 height 6
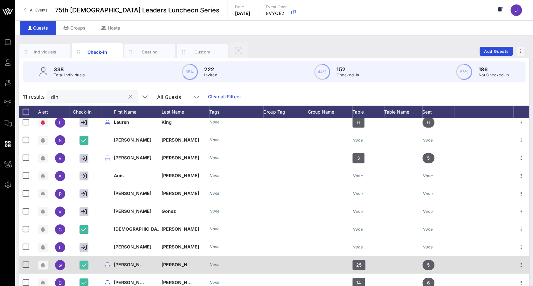
scroll to position [30, 0]
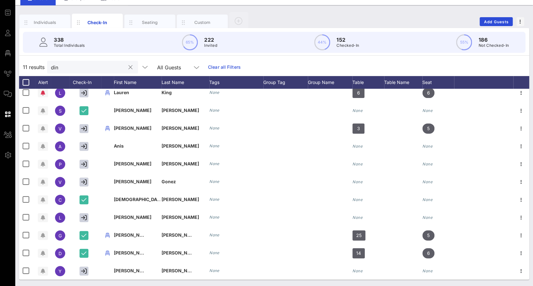
click at [128, 70] on button "clear icon" at bounding box center [130, 67] width 4 height 6
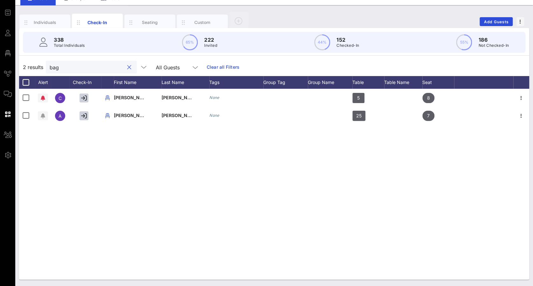
scroll to position [0, 0]
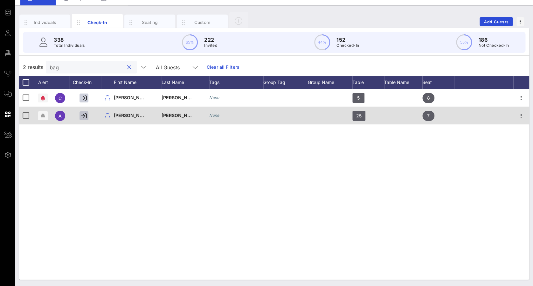
type input "bag"
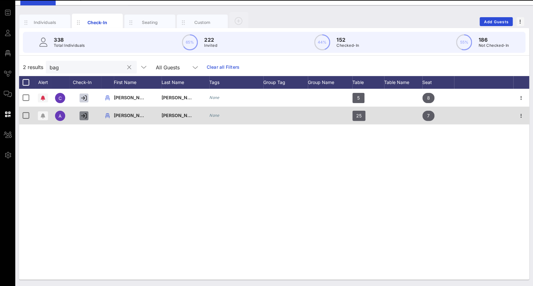
click at [82, 115] on icon "button" at bounding box center [84, 116] width 6 height 6
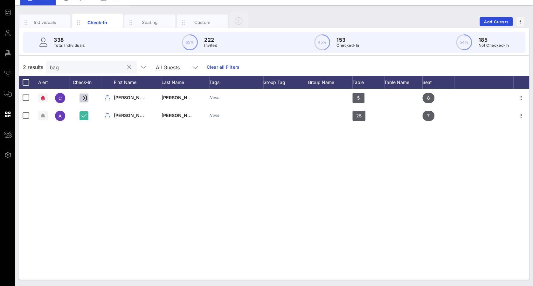
click at [127, 66] on button "clear icon" at bounding box center [129, 67] width 4 height 6
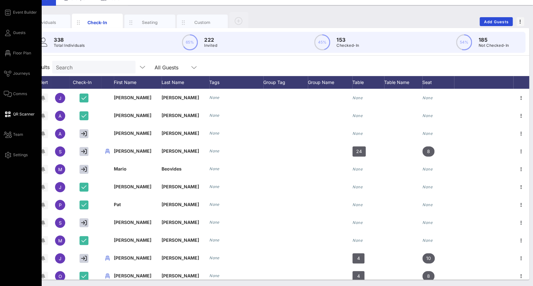
click at [24, 115] on span "QR Scanner" at bounding box center [24, 114] width 22 height 6
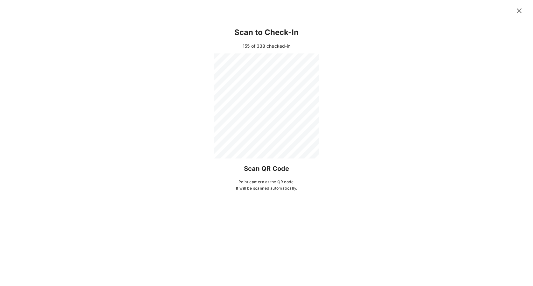
click at [517, 13] on icon at bounding box center [518, 11] width 9 height 8
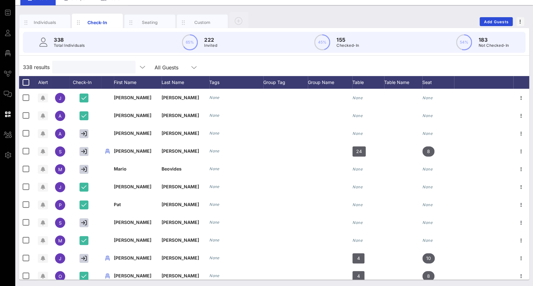
click at [88, 66] on input "text" at bounding box center [93, 67] width 74 height 8
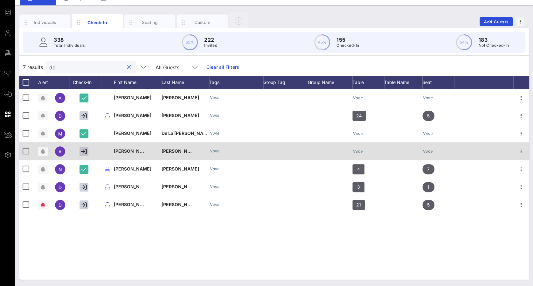
type input "del"
click at [85, 153] on icon "button" at bounding box center [84, 151] width 6 height 6
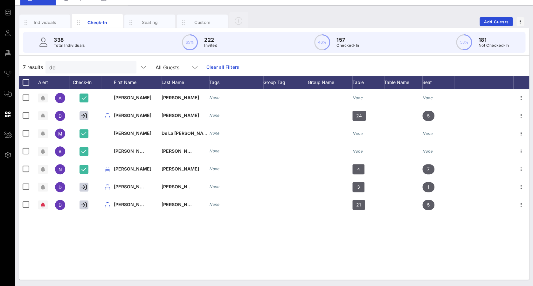
click at [127, 67] on button "clear icon" at bounding box center [129, 67] width 4 height 6
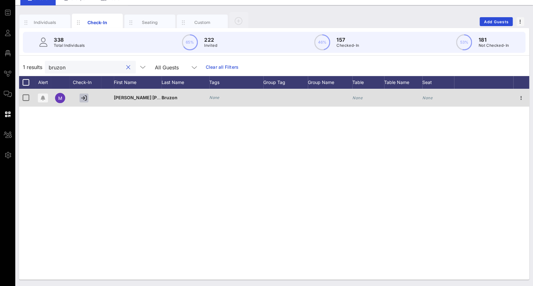
type input "bruzon"
click at [82, 96] on icon "button" at bounding box center [84, 98] width 6 height 6
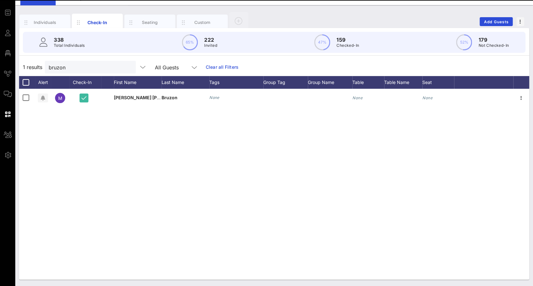
click at [126, 65] on button "clear icon" at bounding box center [128, 67] width 4 height 6
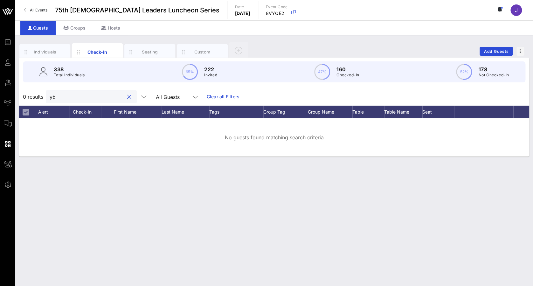
type input "y"
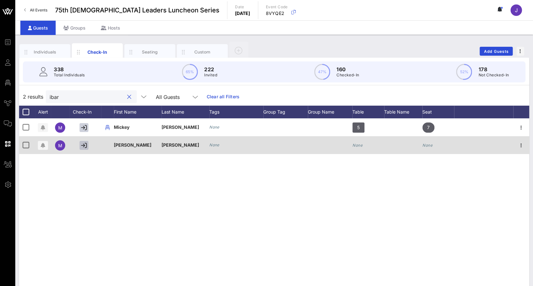
type input "ibar"
click at [86, 143] on icon "button" at bounding box center [84, 145] width 6 height 6
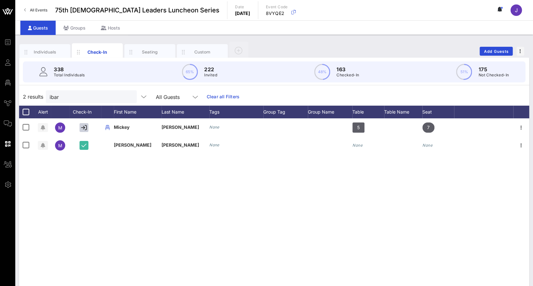
click at [127, 98] on button "clear icon" at bounding box center [129, 97] width 4 height 6
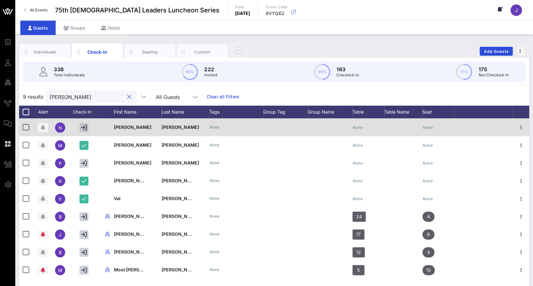
type input "[PERSON_NAME]"
click at [84, 128] on icon "button" at bounding box center [84, 128] width 6 height 6
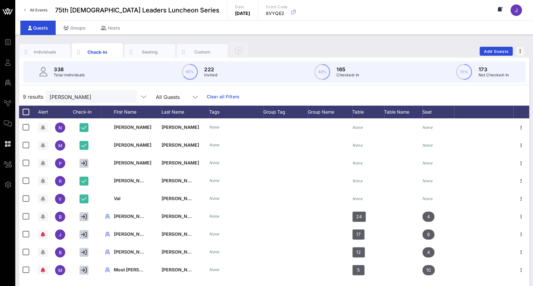
click at [127, 97] on button "clear icon" at bounding box center [129, 97] width 4 height 6
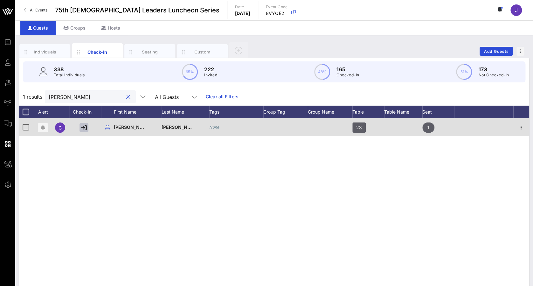
type input "[PERSON_NAME]"
click at [83, 129] on icon "button" at bounding box center [84, 128] width 6 height 6
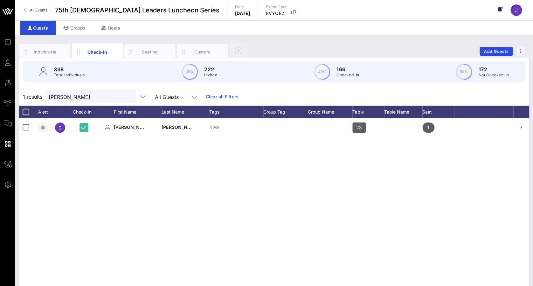
click at [126, 94] on button "clear icon" at bounding box center [128, 97] width 4 height 6
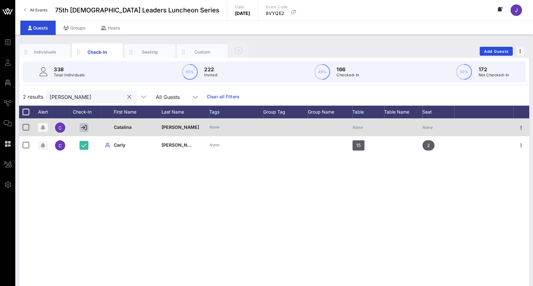
type input "[PERSON_NAME]"
click at [84, 126] on icon "button" at bounding box center [84, 128] width 6 height 6
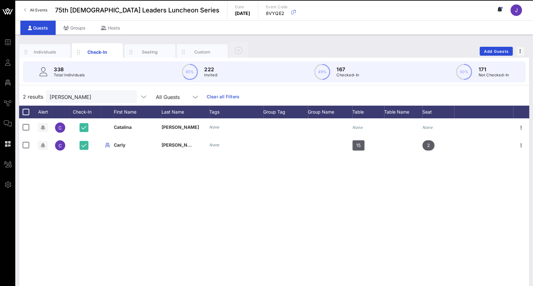
click at [127, 97] on button "clear icon" at bounding box center [129, 97] width 4 height 6
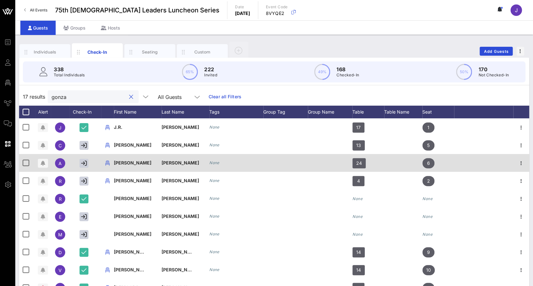
scroll to position [60, 0]
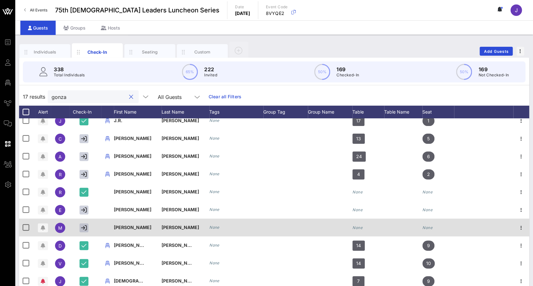
type input "gonza"
click at [85, 228] on icon "button" at bounding box center [84, 228] width 6 height 6
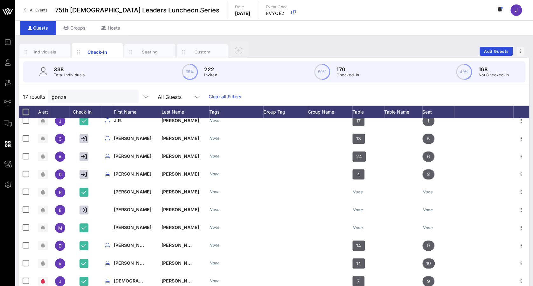
click at [129, 97] on button "clear icon" at bounding box center [131, 97] width 4 height 6
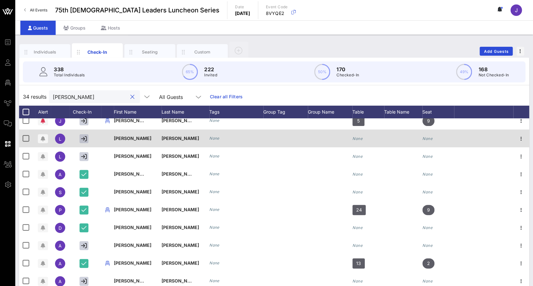
type input "[PERSON_NAME]"
click at [84, 138] on icon "button" at bounding box center [84, 139] width 6 height 6
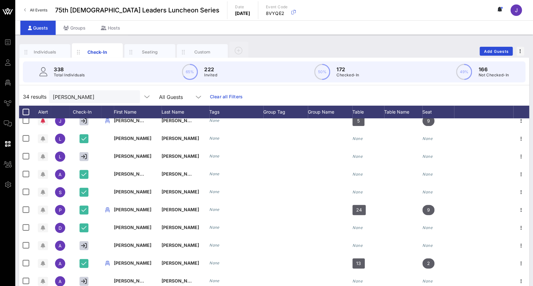
click at [130, 97] on button "clear icon" at bounding box center [132, 97] width 4 height 6
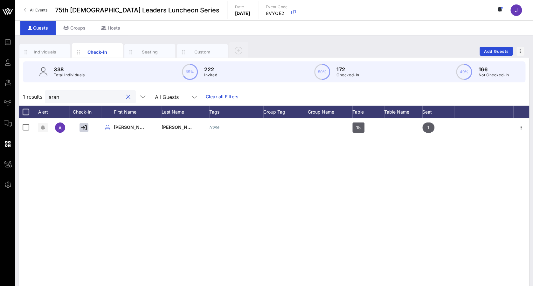
scroll to position [0, 0]
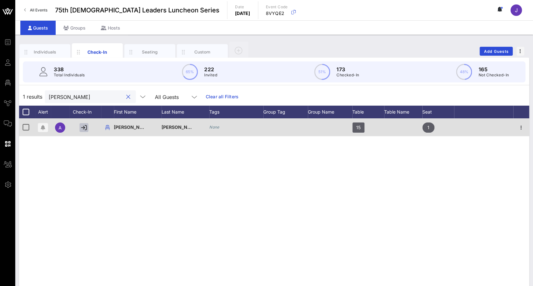
type input "[PERSON_NAME]"
click at [82, 125] on icon "button" at bounding box center [84, 128] width 6 height 6
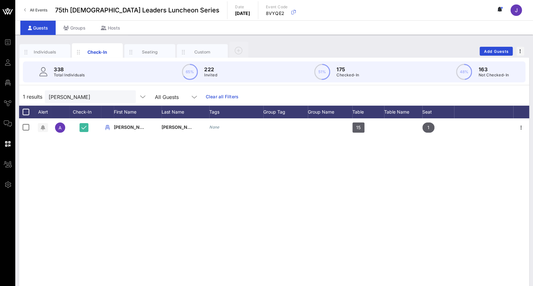
click at [126, 98] on button "clear icon" at bounding box center [128, 97] width 4 height 6
type input "geor"
click at [126, 96] on button "clear icon" at bounding box center [128, 97] width 4 height 6
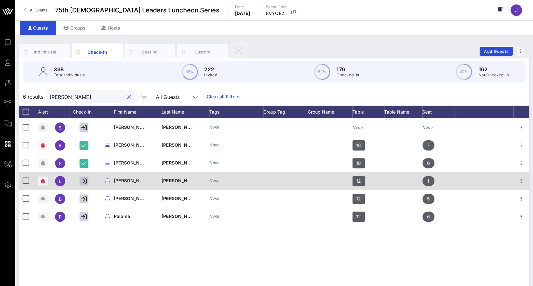
type input "[PERSON_NAME]"
click at [82, 177] on button "button" at bounding box center [83, 180] width 9 height 9
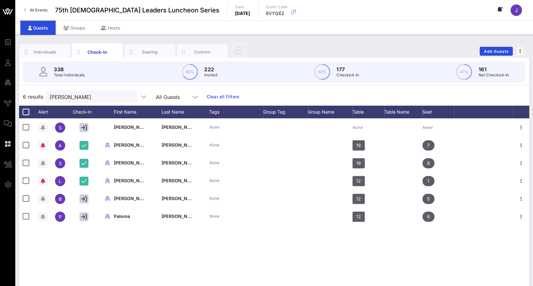
click at [127, 97] on button "clear icon" at bounding box center [129, 97] width 4 height 6
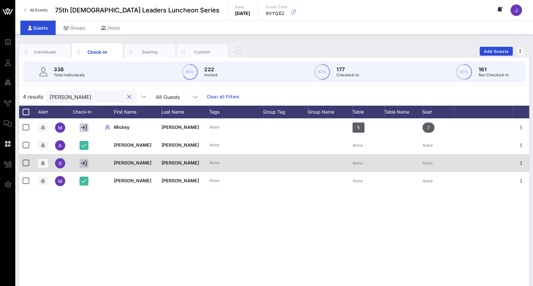
type input "[PERSON_NAME]"
click at [83, 160] on icon "button" at bounding box center [84, 163] width 6 height 6
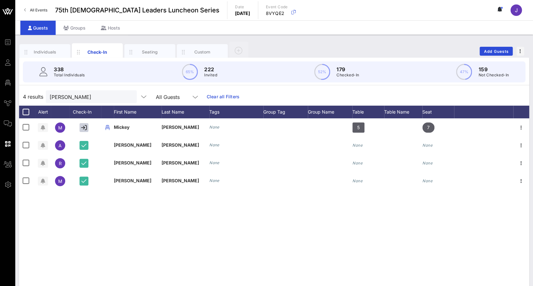
click at [125, 96] on div at bounding box center [129, 97] width 8 height 8
click at [127, 96] on button "clear icon" at bounding box center [129, 97] width 4 height 6
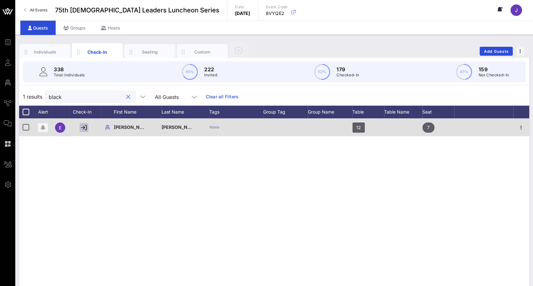
type input "black"
click at [83, 125] on icon "button" at bounding box center [84, 128] width 6 height 6
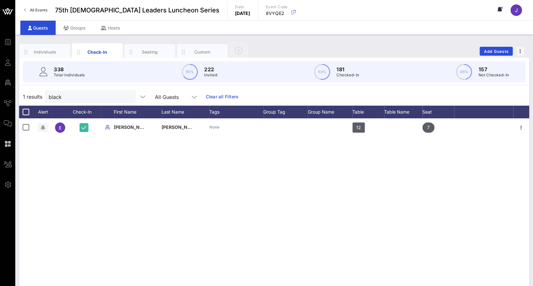
click at [126, 99] on button "clear icon" at bounding box center [128, 97] width 4 height 6
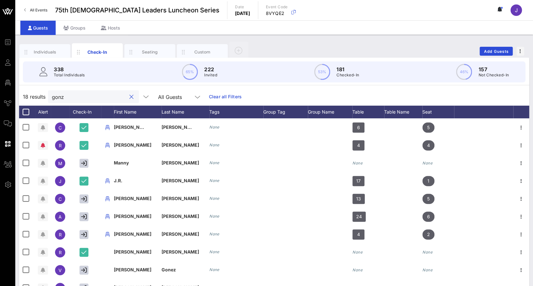
type input "gonza"
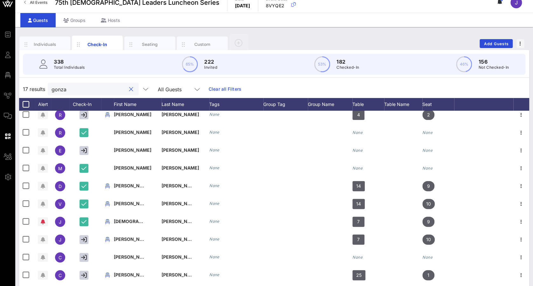
scroll to position [9, 0]
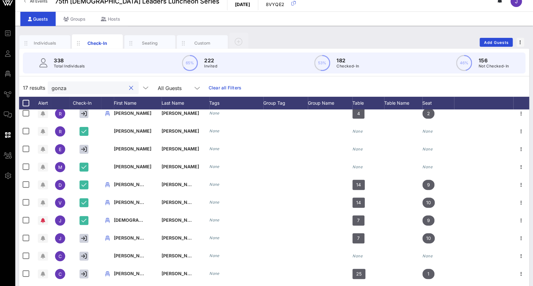
click at [129, 88] on button "clear icon" at bounding box center [131, 88] width 4 height 6
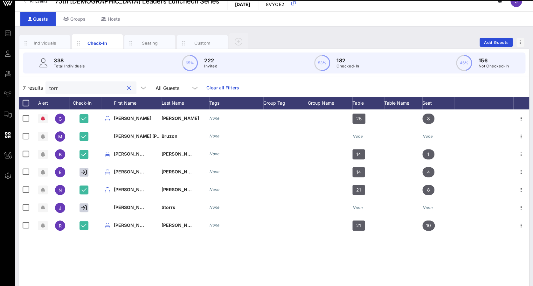
scroll to position [0, 0]
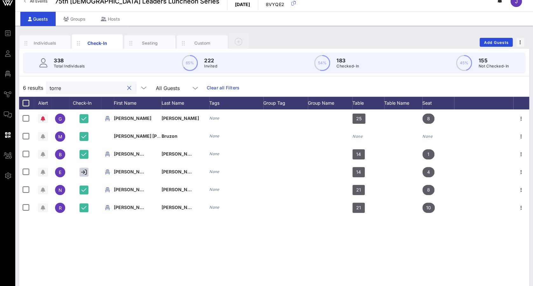
type input "[PERSON_NAME]"
click at [127, 87] on button "clear icon" at bounding box center [129, 88] width 4 height 6
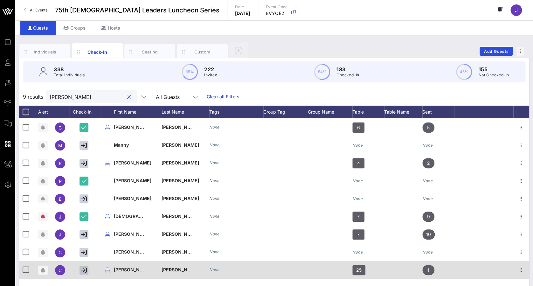
type input "[PERSON_NAME]"
click at [85, 268] on icon "button" at bounding box center [84, 270] width 6 height 6
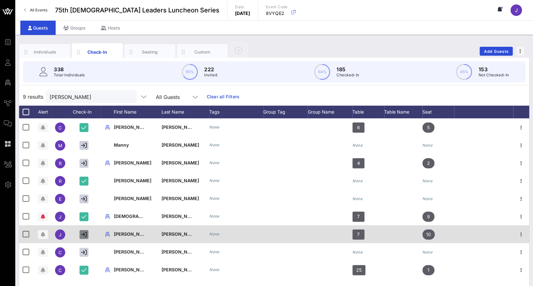
click at [85, 233] on icon "button" at bounding box center [84, 234] width 6 height 6
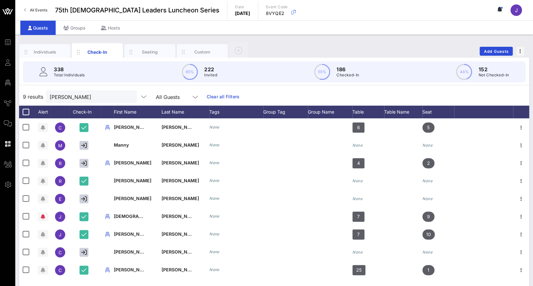
click at [127, 97] on button "clear icon" at bounding box center [129, 97] width 4 height 6
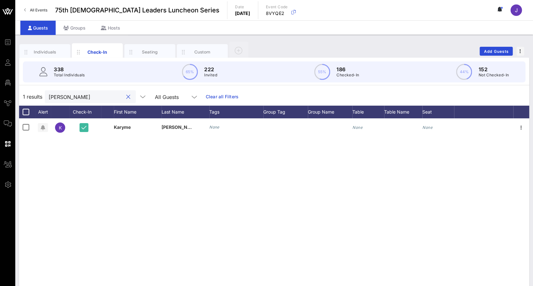
type input "[PERSON_NAME]"
click at [126, 97] on button "clear icon" at bounding box center [128, 97] width 4 height 6
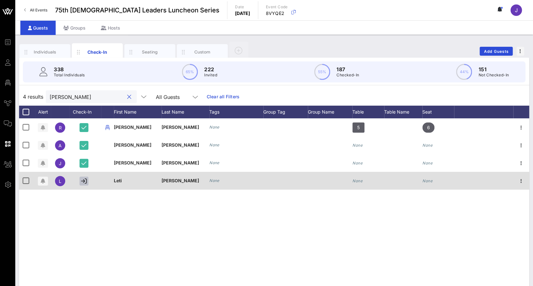
type input "[PERSON_NAME]"
click at [82, 181] on icon "button" at bounding box center [84, 181] width 6 height 6
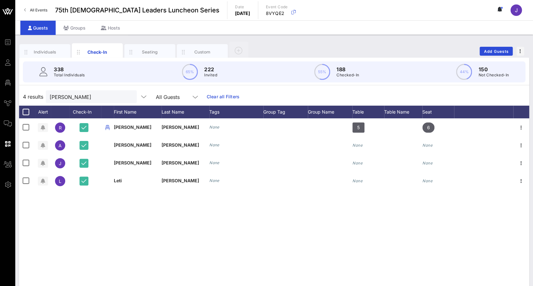
click at [127, 97] on button "clear icon" at bounding box center [129, 97] width 4 height 6
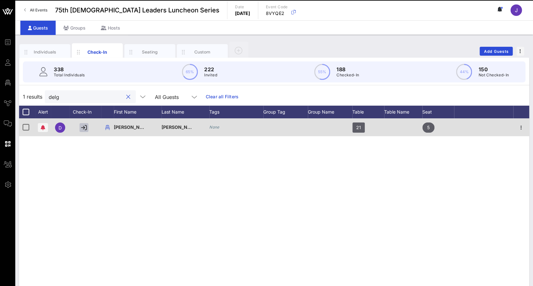
type input "delg"
click at [83, 125] on icon "button" at bounding box center [84, 128] width 6 height 6
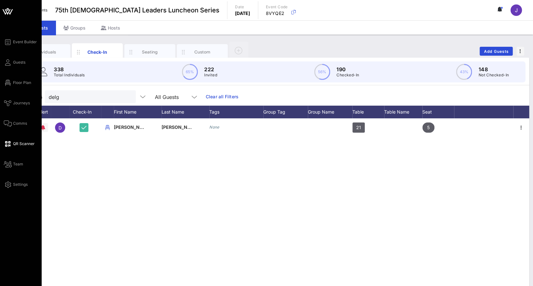
click at [18, 145] on span "QR Scanner" at bounding box center [24, 144] width 22 height 6
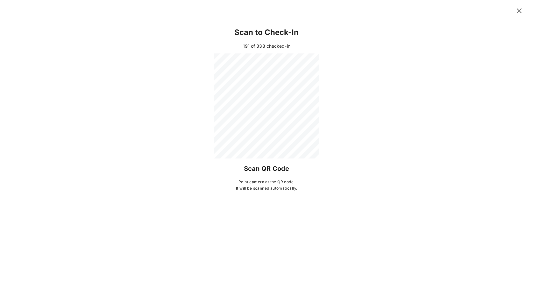
click at [520, 10] on icon at bounding box center [518, 11] width 9 height 9
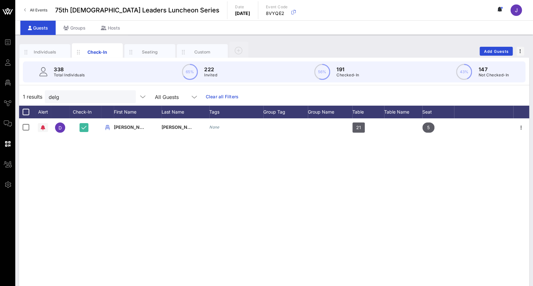
click at [126, 94] on button "clear icon" at bounding box center [128, 97] width 4 height 6
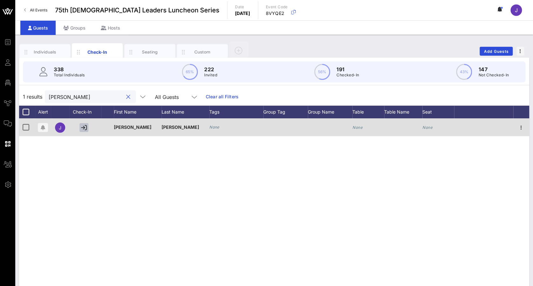
type input "[PERSON_NAME]"
click at [83, 128] on icon "button" at bounding box center [84, 128] width 6 height 6
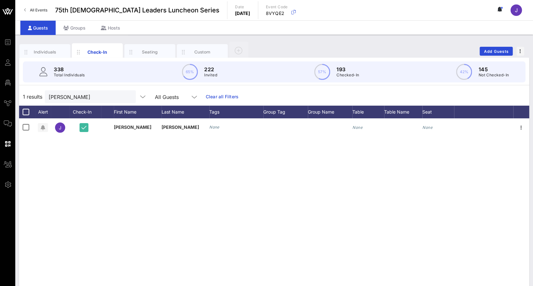
click at [126, 98] on button "clear icon" at bounding box center [128, 97] width 4 height 6
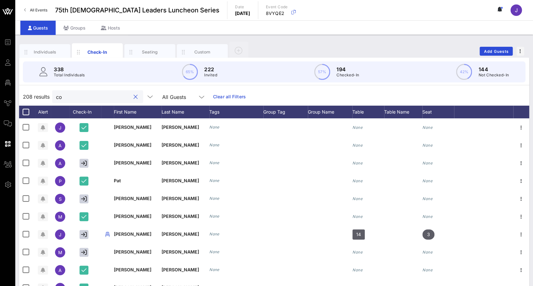
type input "c"
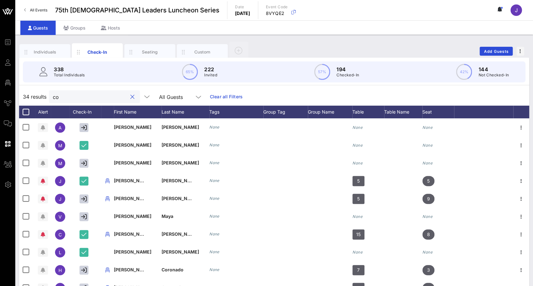
type input "c"
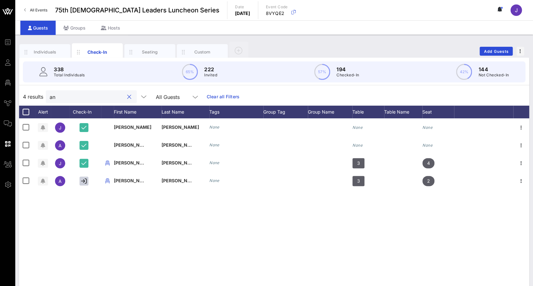
type input "a"
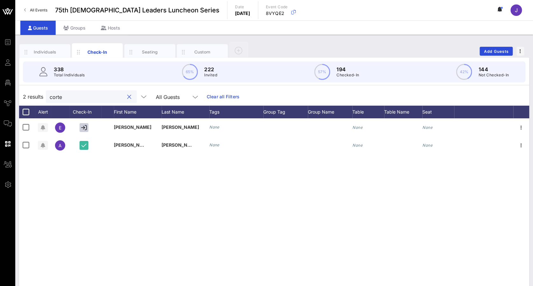
type input "[PERSON_NAME]"
click at [125, 97] on div at bounding box center [129, 97] width 8 height 8
click at [125, 100] on div at bounding box center [129, 97] width 8 height 8
click at [127, 98] on button "clear icon" at bounding box center [129, 97] width 4 height 6
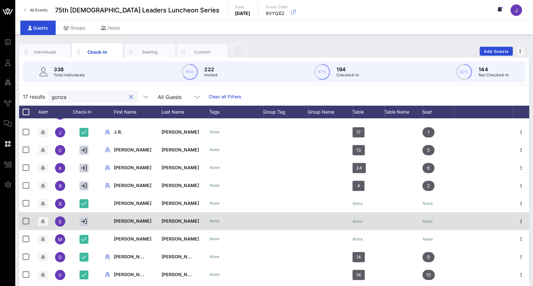
scroll to position [49, 0]
click at [86, 220] on icon "button" at bounding box center [84, 221] width 6 height 6
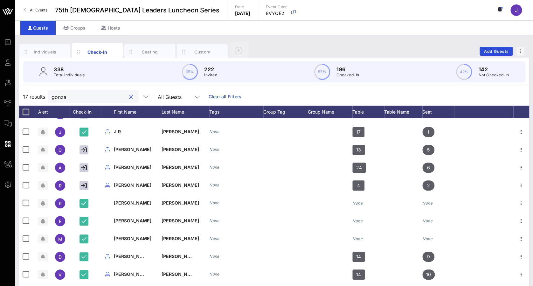
click at [83, 99] on input "gonza" at bounding box center [88, 96] width 74 height 8
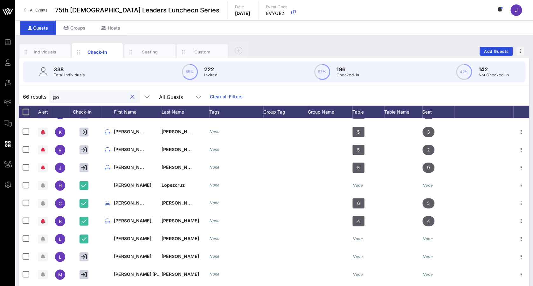
type input "g"
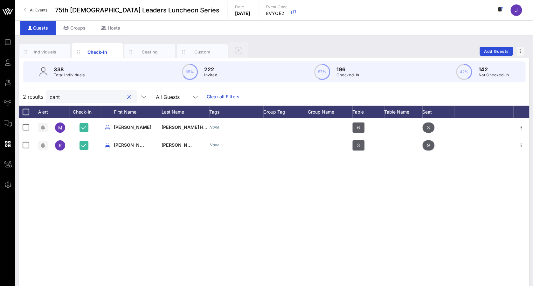
scroll to position [0, 0]
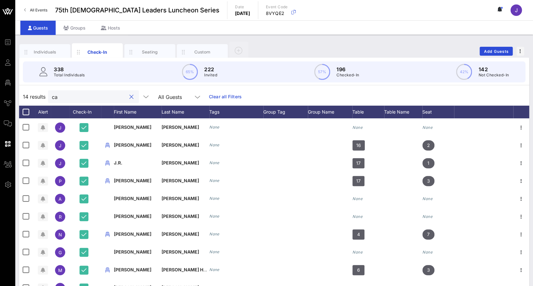
type input "c"
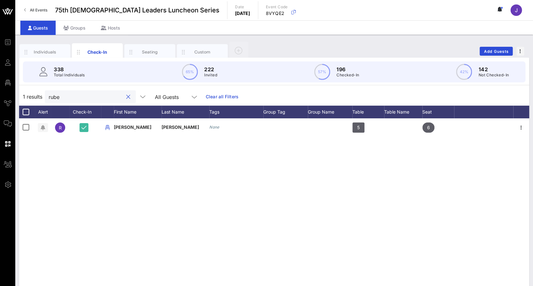
type input "[PERSON_NAME]"
click at [126, 99] on button "clear icon" at bounding box center [128, 97] width 4 height 6
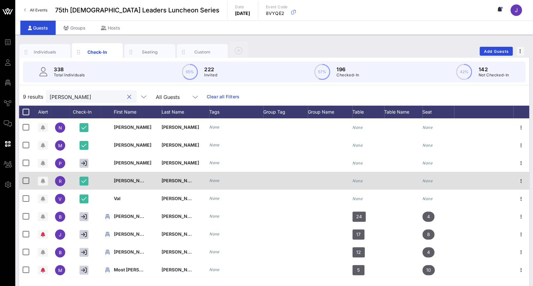
scroll to position [30, 0]
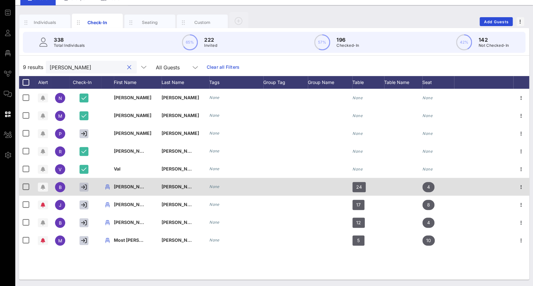
type input "[PERSON_NAME]"
click at [86, 185] on icon "button" at bounding box center [84, 187] width 6 height 6
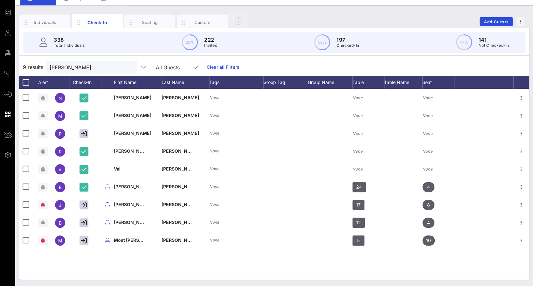
click at [127, 68] on button "clear icon" at bounding box center [129, 67] width 4 height 6
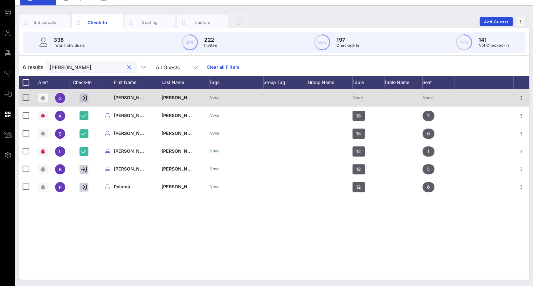
type input "[PERSON_NAME]"
click at [82, 97] on icon "button" at bounding box center [84, 98] width 6 height 6
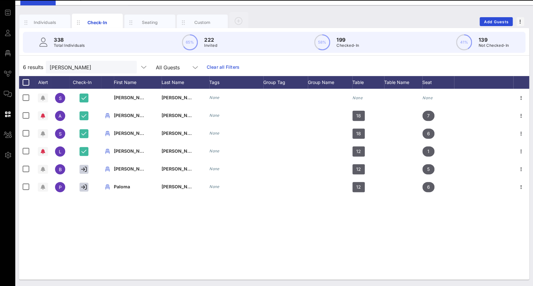
click at [127, 68] on button "clear icon" at bounding box center [129, 67] width 4 height 6
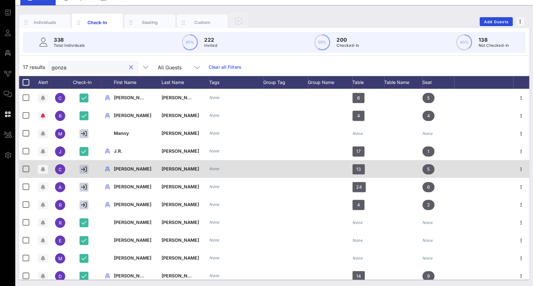
type input "gonza"
click at [84, 169] on icon "button" at bounding box center [84, 169] width 6 height 6
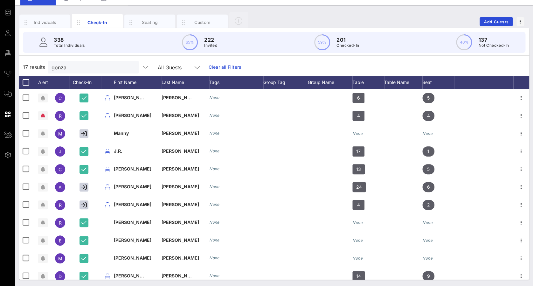
click at [129, 67] on button "clear icon" at bounding box center [131, 67] width 4 height 6
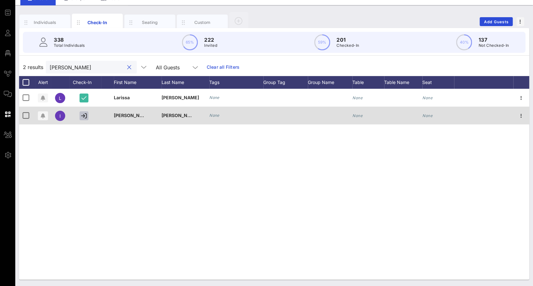
type input "[PERSON_NAME]"
click at [84, 115] on icon "button" at bounding box center [84, 116] width 6 height 6
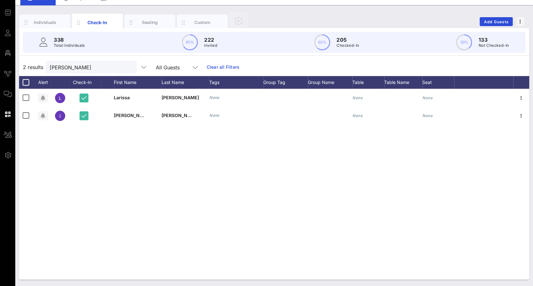
click at [127, 65] on button "clear icon" at bounding box center [129, 67] width 4 height 6
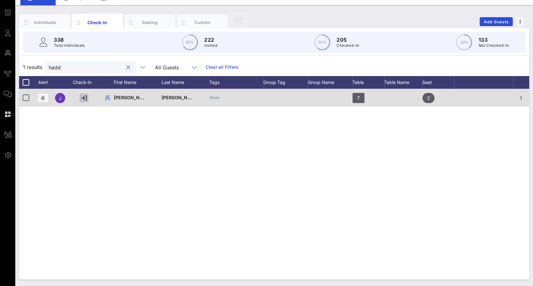
type input "hadd"
click at [85, 97] on icon "button" at bounding box center [84, 98] width 6 height 6
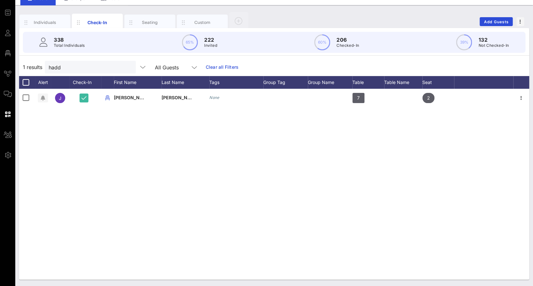
click at [126, 66] on button "clear icon" at bounding box center [128, 67] width 4 height 6
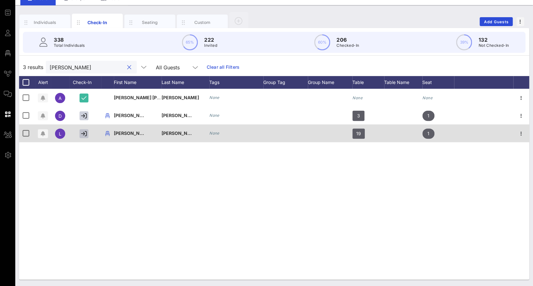
type input "[PERSON_NAME]"
click at [87, 133] on button "button" at bounding box center [83, 133] width 9 height 9
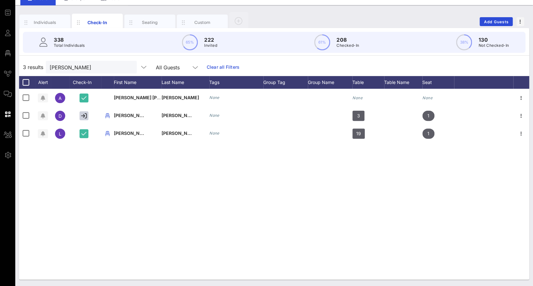
click at [127, 64] on button "clear icon" at bounding box center [129, 67] width 4 height 6
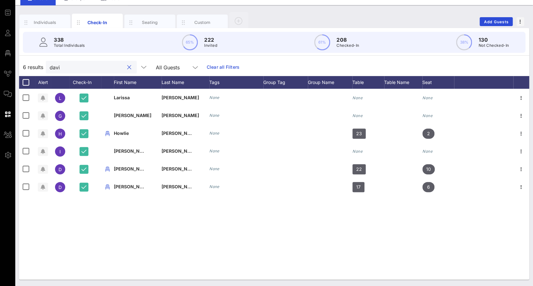
type input "[PERSON_NAME]"
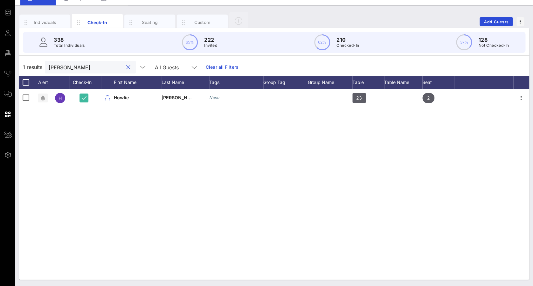
click at [126, 66] on button "clear icon" at bounding box center [128, 67] width 4 height 6
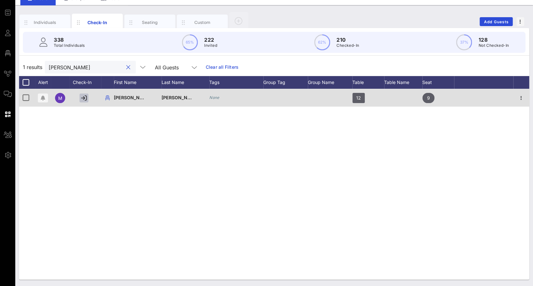
type input "[PERSON_NAME]"
click at [85, 100] on icon "button" at bounding box center [84, 98] width 6 height 6
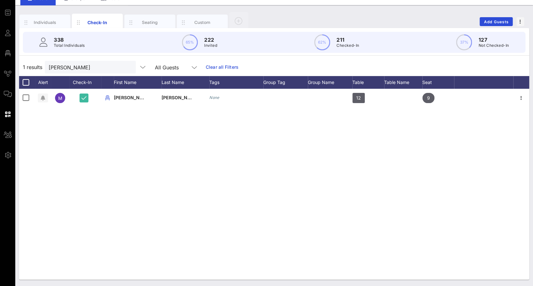
click at [126, 66] on button "clear icon" at bounding box center [128, 67] width 4 height 6
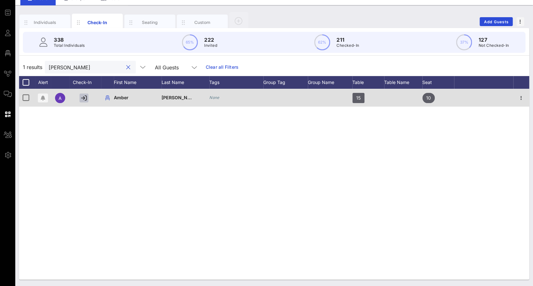
type input "[PERSON_NAME]"
click at [86, 95] on icon "button" at bounding box center [84, 98] width 6 height 6
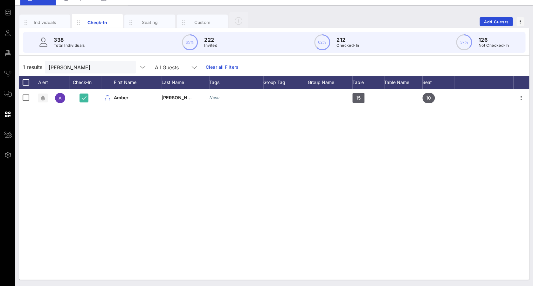
click at [126, 68] on button "clear icon" at bounding box center [128, 67] width 4 height 6
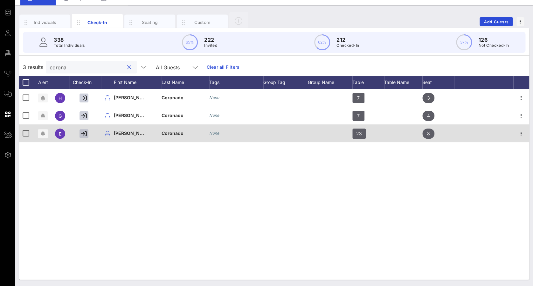
type input "corona"
click at [85, 132] on icon "button" at bounding box center [84, 134] width 6 height 6
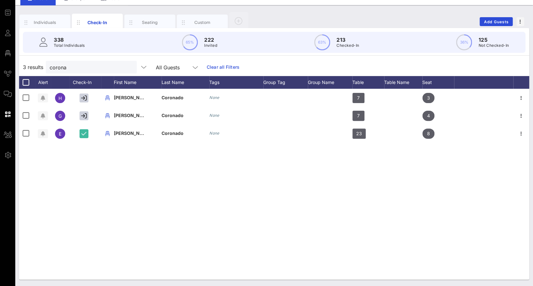
click at [127, 68] on button "clear icon" at bounding box center [129, 67] width 4 height 6
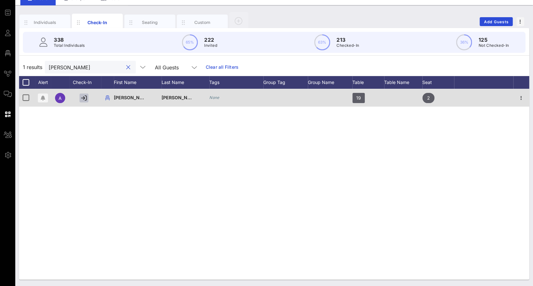
type input "[PERSON_NAME]"
click at [83, 97] on icon "button" at bounding box center [84, 98] width 6 height 6
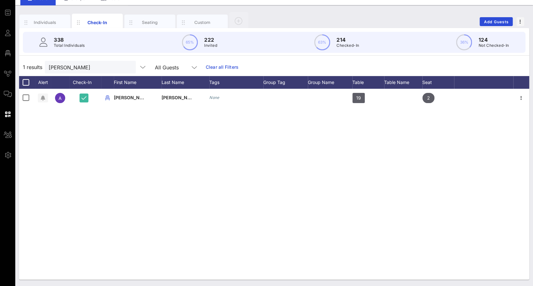
click at [126, 66] on button "clear icon" at bounding box center [128, 67] width 4 height 6
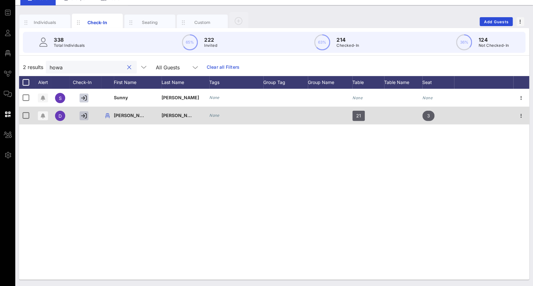
type input "howa"
click at [82, 117] on icon "button" at bounding box center [84, 116] width 6 height 6
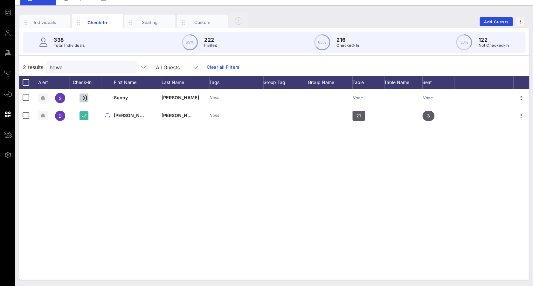
click at [127, 68] on button "clear icon" at bounding box center [129, 67] width 4 height 6
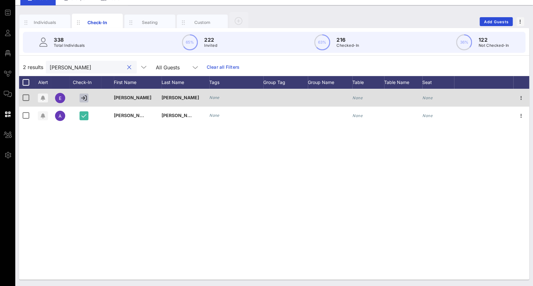
type input "[PERSON_NAME]"
click at [84, 96] on icon "button" at bounding box center [84, 98] width 6 height 6
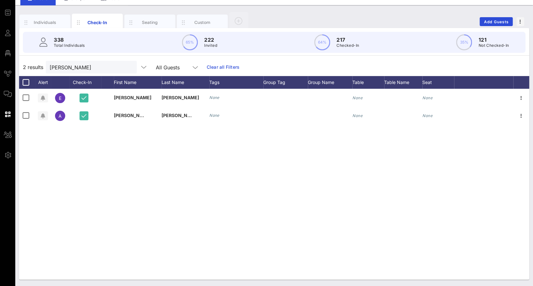
click at [127, 64] on button "clear icon" at bounding box center [129, 67] width 4 height 6
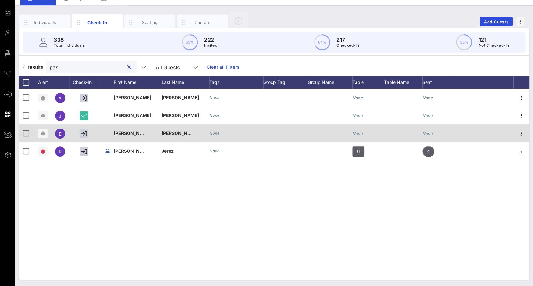
type input "pas"
click at [90, 131] on div at bounding box center [85, 133] width 32 height 18
click at [85, 133] on icon "button" at bounding box center [84, 134] width 6 height 6
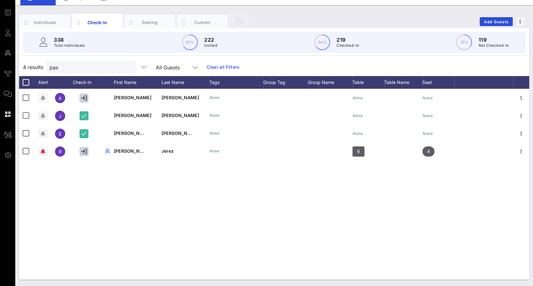
click at [127, 66] on button "clear icon" at bounding box center [129, 67] width 4 height 6
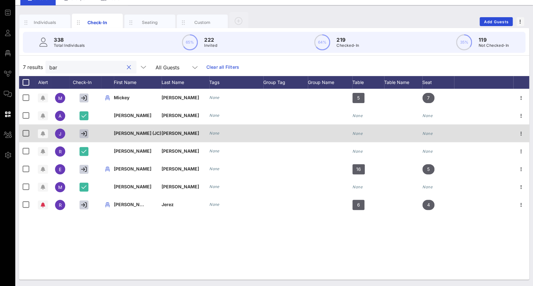
type input "bar"
click at [82, 132] on icon "button" at bounding box center [84, 134] width 6 height 6
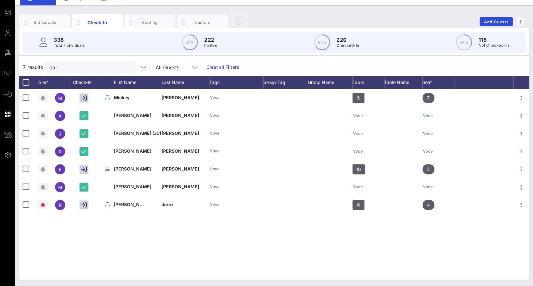
click at [127, 70] on button "clear icon" at bounding box center [129, 67] width 4 height 6
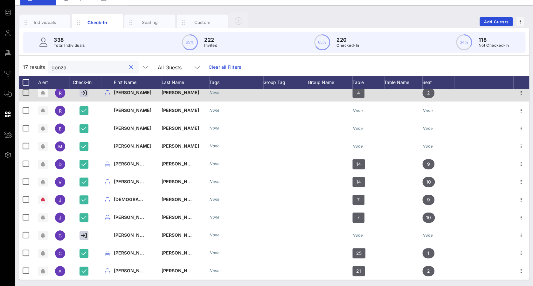
scroll to position [0, 0]
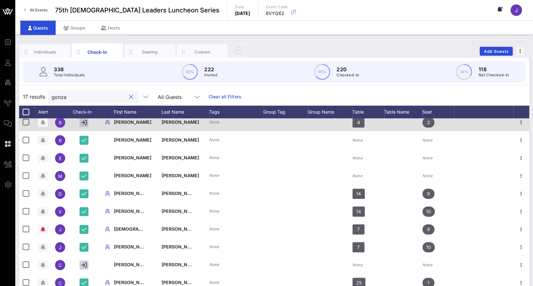
type input "gonza"
click at [84, 123] on icon "button" at bounding box center [84, 122] width 6 height 6
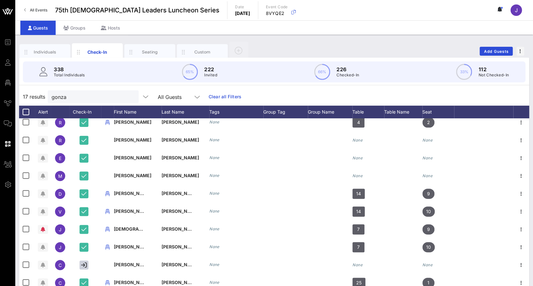
click at [129, 95] on button "clear icon" at bounding box center [131, 97] width 4 height 6
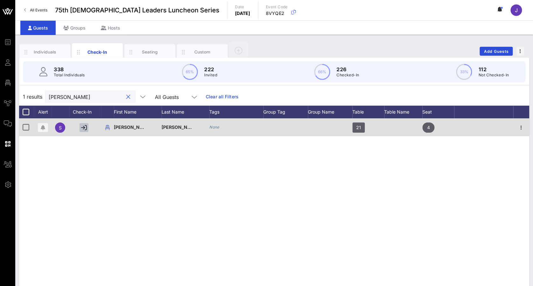
type input "[PERSON_NAME]"
click at [84, 127] on icon "button" at bounding box center [84, 128] width 6 height 6
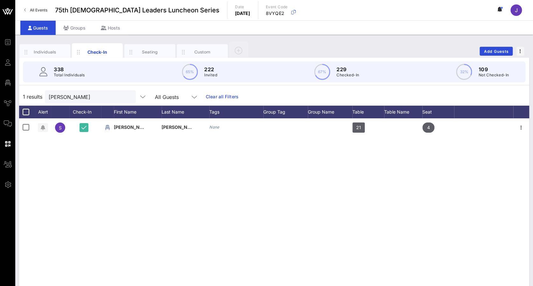
click at [126, 97] on button "clear icon" at bounding box center [128, 97] width 4 height 6
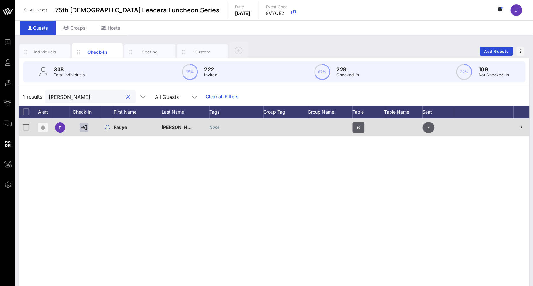
type input "[PERSON_NAME]"
click at [83, 128] on icon "button" at bounding box center [84, 128] width 6 height 6
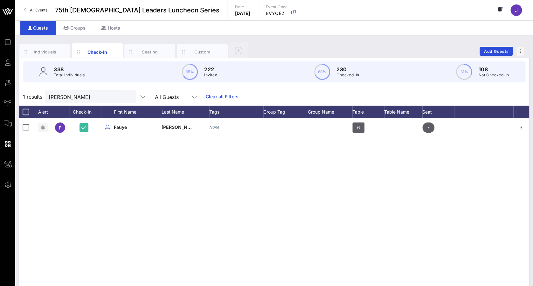
click at [126, 97] on button "clear icon" at bounding box center [128, 97] width 4 height 6
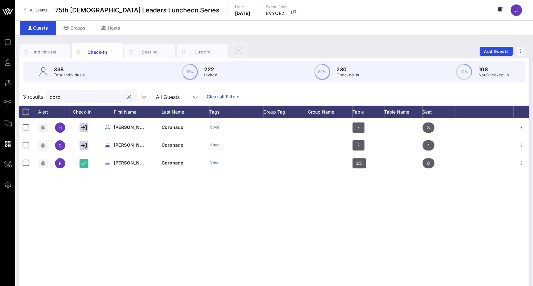
type input "coron"
click at [125, 95] on div at bounding box center [129, 97] width 8 height 8
click at [127, 97] on button "clear icon" at bounding box center [129, 97] width 4 height 6
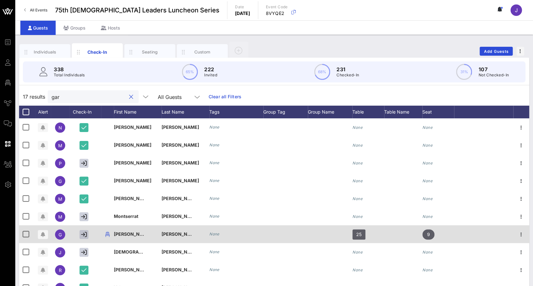
type input "gar"
click at [83, 234] on icon "button" at bounding box center [84, 234] width 6 height 6
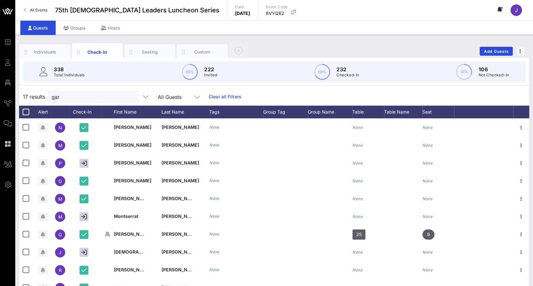
click at [129, 98] on button "clear icon" at bounding box center [131, 97] width 4 height 6
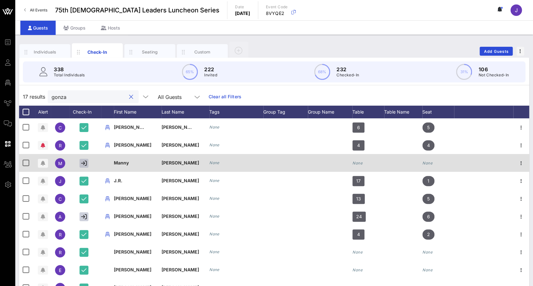
type input "gonza"
click at [86, 163] on icon "button" at bounding box center [84, 163] width 6 height 6
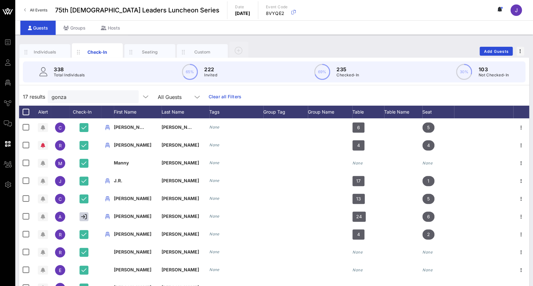
click at [129, 97] on button "clear icon" at bounding box center [131, 97] width 4 height 6
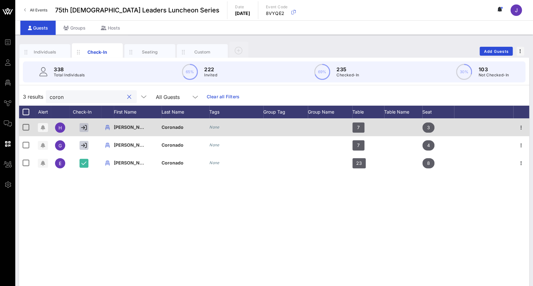
type input "coron"
click at [85, 126] on icon "button" at bounding box center [84, 128] width 6 height 6
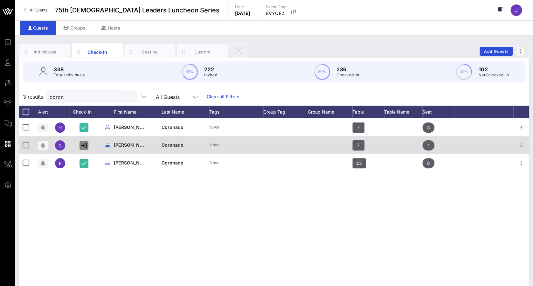
click at [84, 145] on icon "button" at bounding box center [84, 145] width 6 height 6
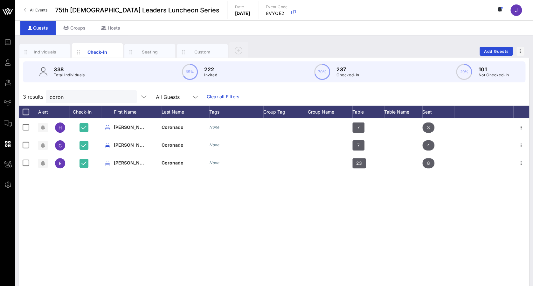
click at [127, 95] on button "clear icon" at bounding box center [129, 97] width 4 height 6
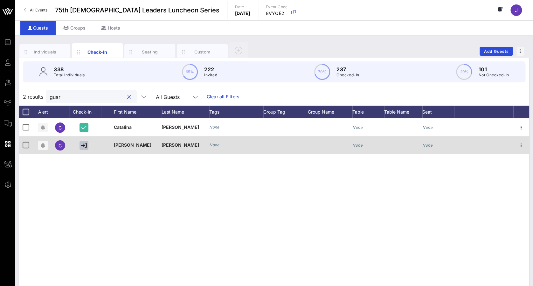
type input "guar"
click at [85, 144] on icon "button" at bounding box center [84, 145] width 6 height 6
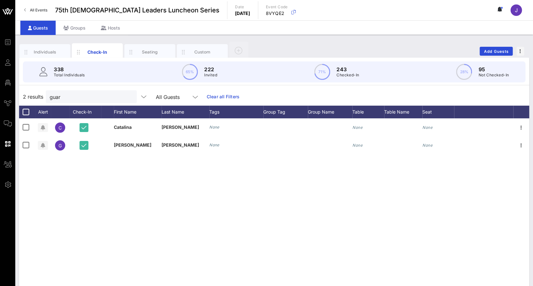
click at [127, 97] on button "clear icon" at bounding box center [129, 97] width 4 height 6
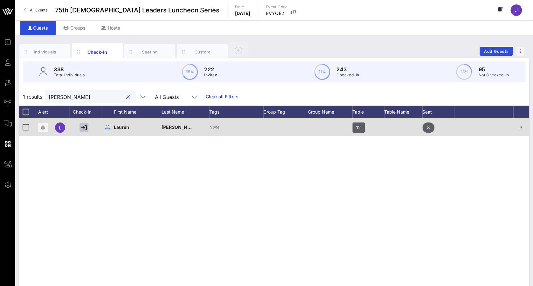
type input "[PERSON_NAME]"
click at [84, 128] on icon "button" at bounding box center [84, 128] width 6 height 6
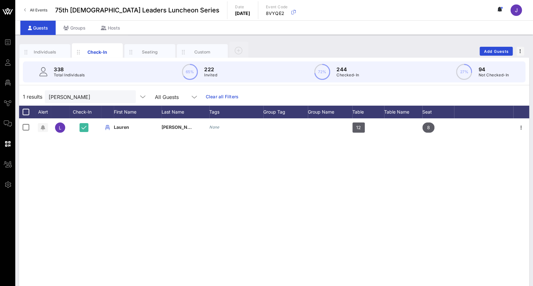
click at [124, 95] on div at bounding box center [128, 97] width 8 height 8
click at [126, 96] on button "clear icon" at bounding box center [128, 97] width 4 height 6
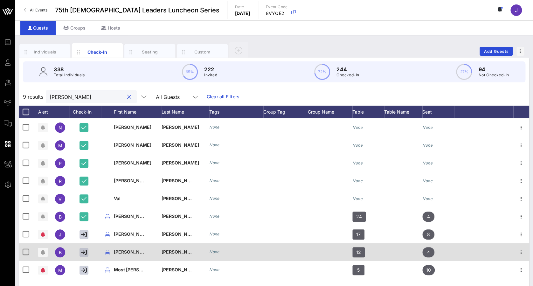
type input "[PERSON_NAME]"
click at [82, 251] on icon "button" at bounding box center [84, 252] width 6 height 6
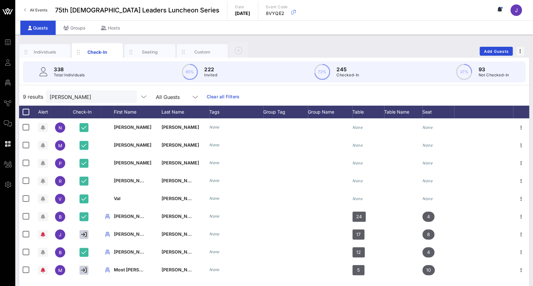
click at [127, 99] on button "clear icon" at bounding box center [129, 97] width 4 height 6
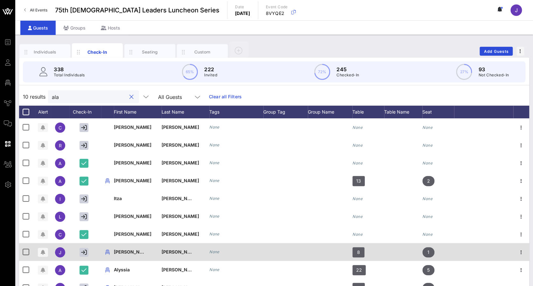
scroll to position [30, 0]
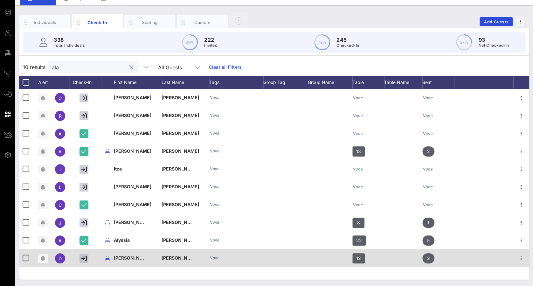
type input "ala"
click at [83, 257] on icon "button" at bounding box center [84, 258] width 6 height 6
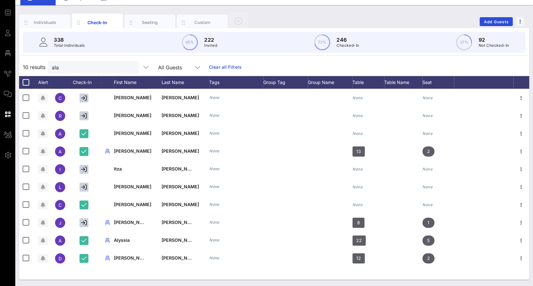
click at [129, 70] on button "clear icon" at bounding box center [131, 67] width 4 height 6
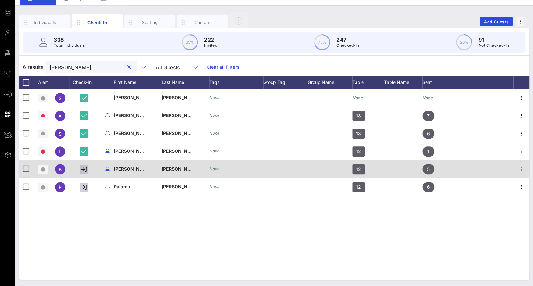
type input "[PERSON_NAME]"
click at [86, 165] on button "button" at bounding box center [83, 169] width 9 height 9
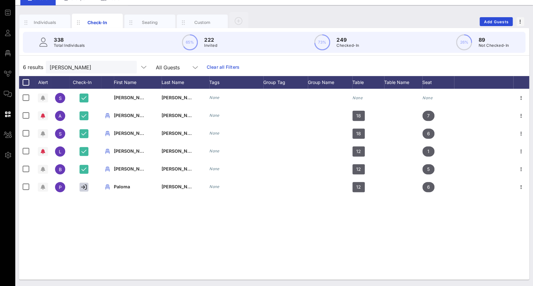
click at [127, 67] on button "clear icon" at bounding box center [129, 67] width 4 height 6
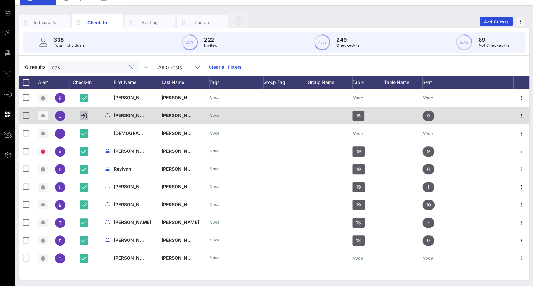
type input "cas"
click at [85, 116] on icon "button" at bounding box center [84, 116] width 6 height 6
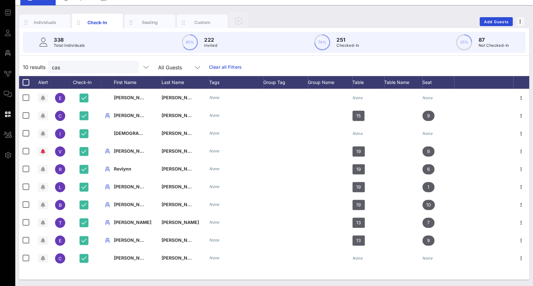
click at [129, 65] on button "clear icon" at bounding box center [131, 67] width 4 height 6
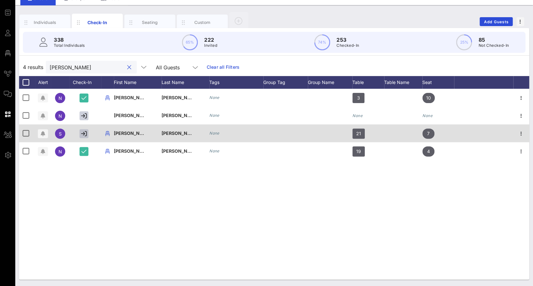
type input "[PERSON_NAME]"
click at [83, 131] on icon "button" at bounding box center [84, 134] width 6 height 6
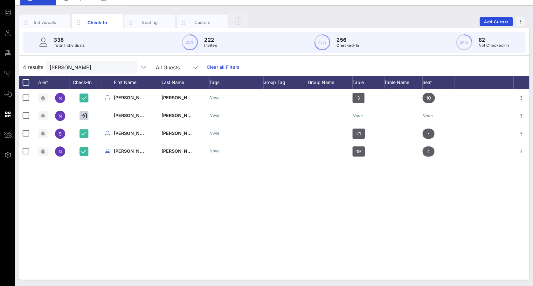
click at [127, 68] on button "clear icon" at bounding box center [129, 67] width 4 height 6
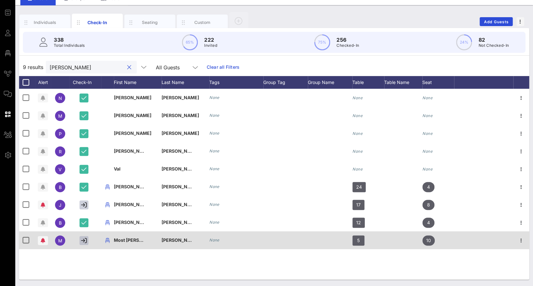
type input "[PERSON_NAME]"
click at [83, 239] on icon "button" at bounding box center [84, 240] width 6 height 6
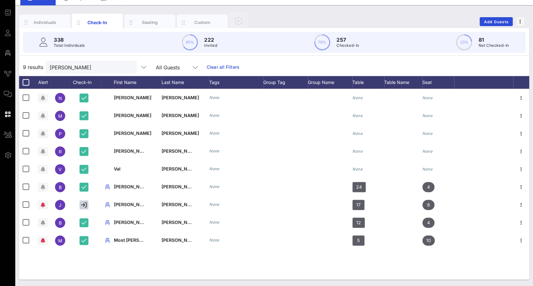
click at [127, 66] on button "clear icon" at bounding box center [129, 67] width 4 height 6
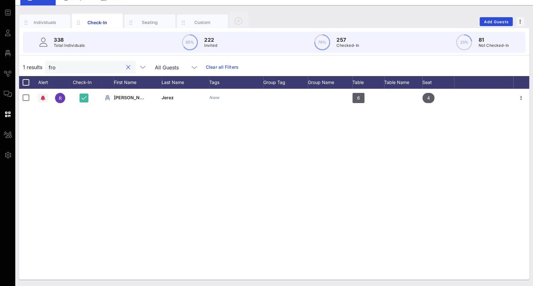
type input "froy"
click at [126, 69] on button "clear icon" at bounding box center [128, 67] width 4 height 6
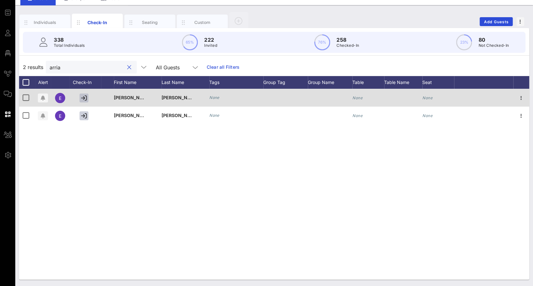
type input "arria"
click at [83, 98] on icon "button" at bounding box center [84, 98] width 6 height 6
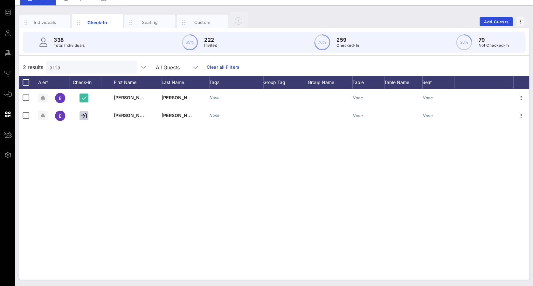
click at [127, 66] on button "clear icon" at bounding box center [129, 67] width 4 height 6
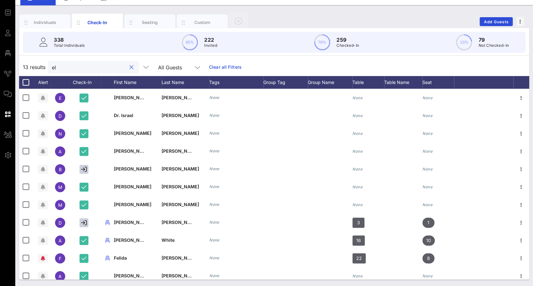
type input "e"
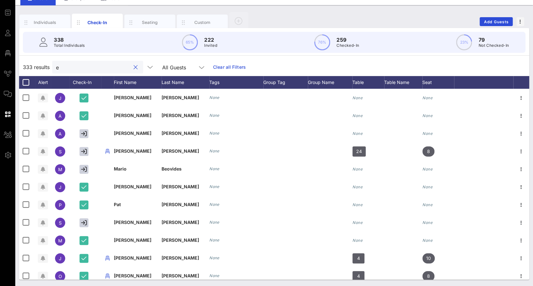
click at [133, 69] on button "clear icon" at bounding box center [135, 67] width 4 height 6
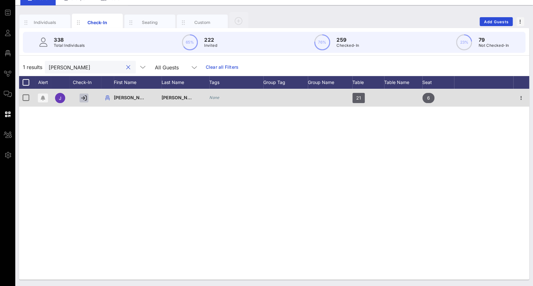
type input "[PERSON_NAME]"
click at [82, 95] on icon "button" at bounding box center [84, 98] width 6 height 6
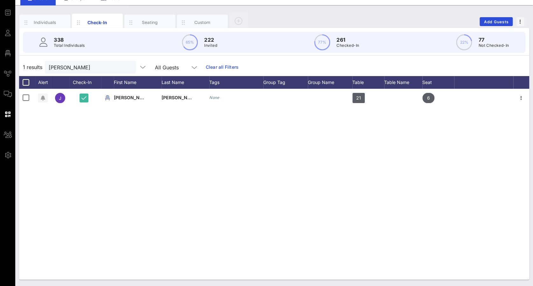
click at [126, 66] on button "clear icon" at bounding box center [128, 67] width 4 height 6
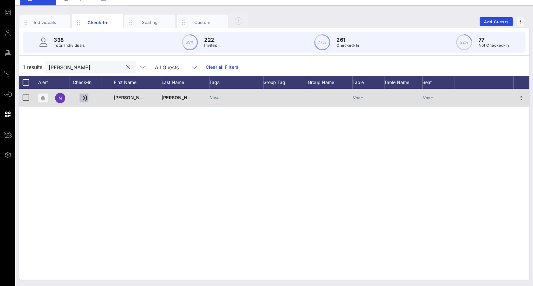
type input "[PERSON_NAME]"
click at [86, 98] on icon "button" at bounding box center [84, 98] width 6 height 6
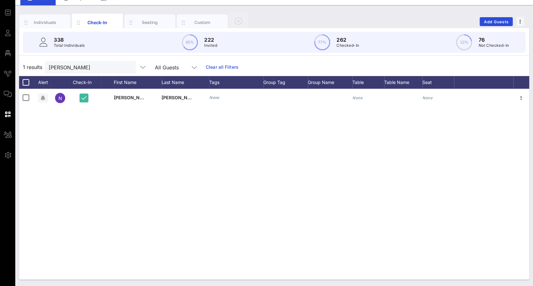
click at [126, 67] on button "clear icon" at bounding box center [128, 67] width 4 height 6
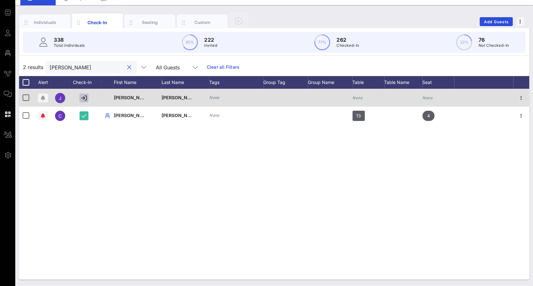
type input "[PERSON_NAME]"
click at [83, 96] on icon "button" at bounding box center [84, 98] width 6 height 6
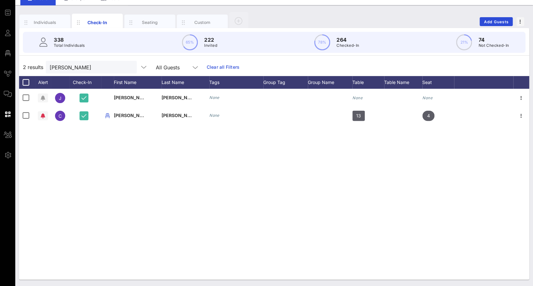
click at [127, 69] on button "clear icon" at bounding box center [129, 67] width 4 height 6
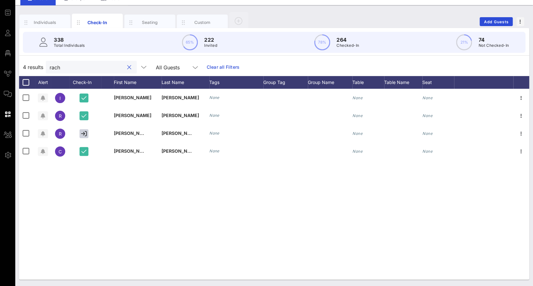
type input "rache"
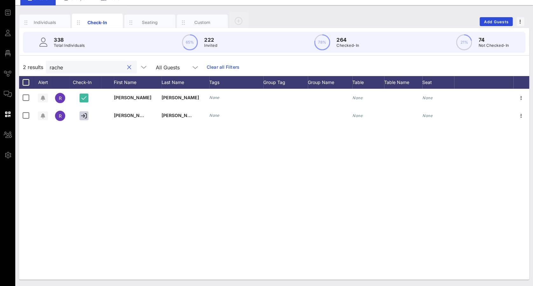
click at [127, 65] on button "clear icon" at bounding box center [129, 67] width 4 height 6
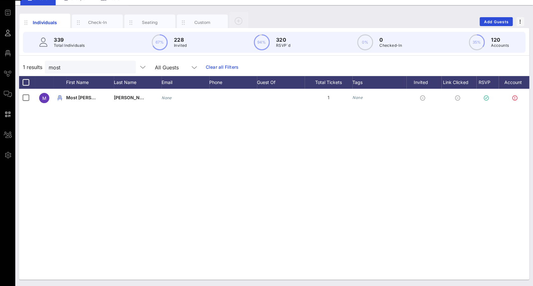
scroll to position [0, 52]
